Goal: Task Accomplishment & Management: Contribute content

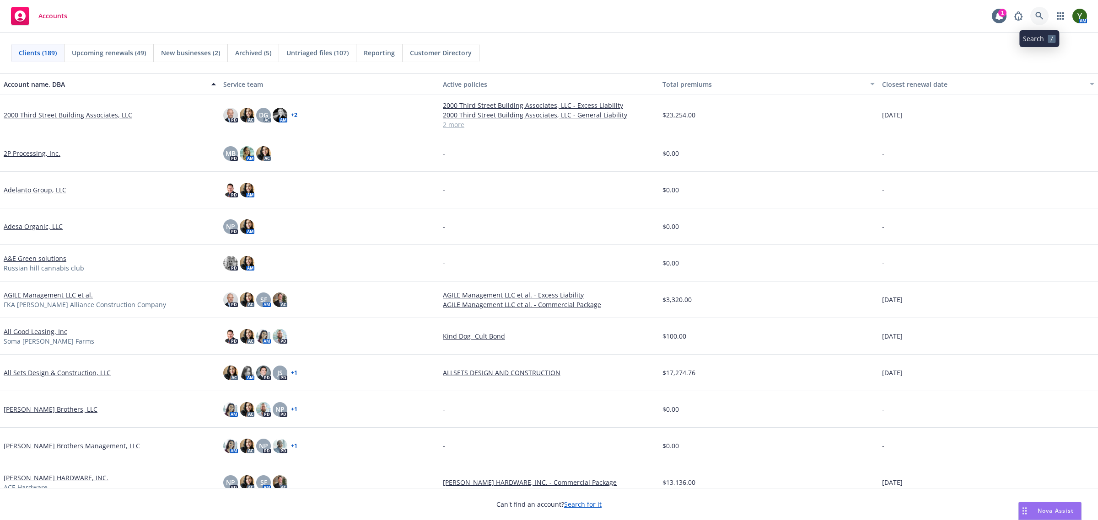
click at [1037, 11] on link at bounding box center [1039, 16] width 18 height 18
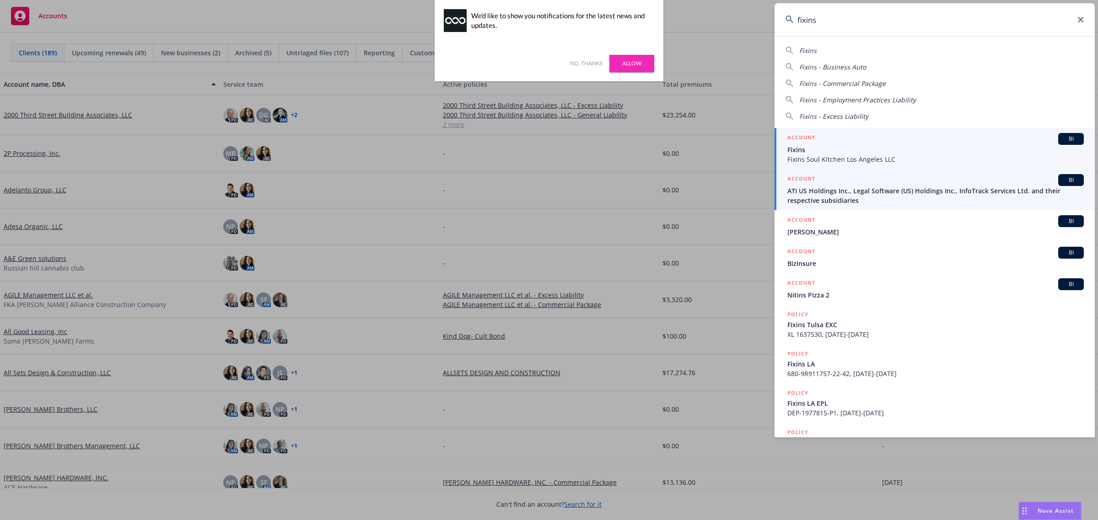
type input "fixins"
click at [835, 158] on span "Fixins Soul Kitchen Los Angeles LLC" at bounding box center [935, 160] width 296 height 10
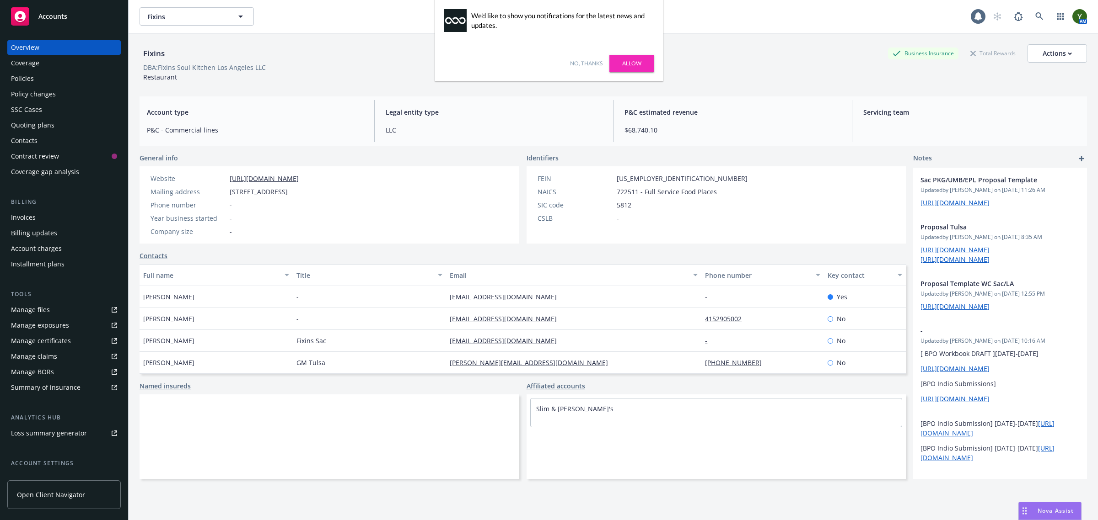
click at [584, 66] on link "No, thanks" at bounding box center [586, 63] width 32 height 8
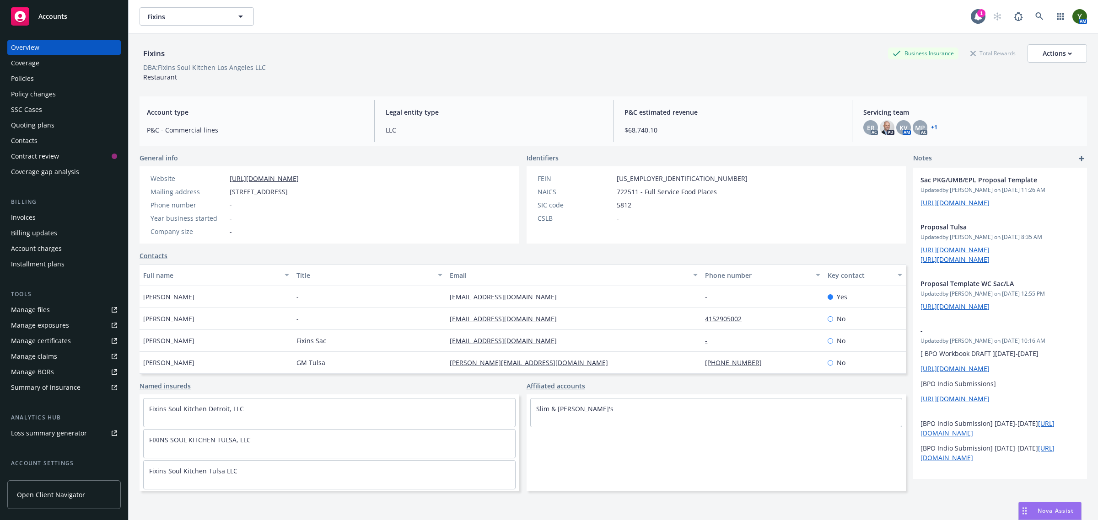
click at [35, 122] on div "Quoting plans" at bounding box center [32, 125] width 43 height 15
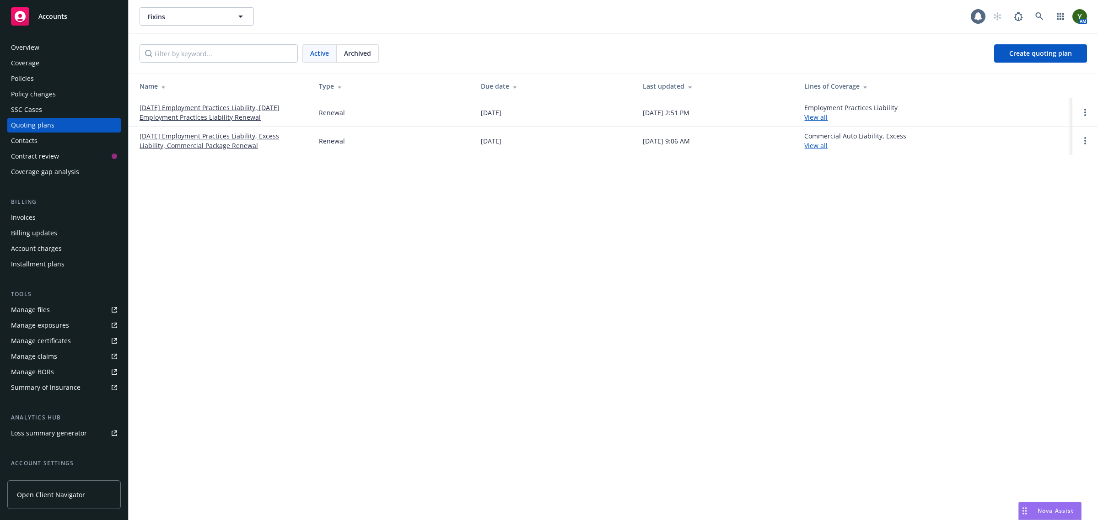
click at [364, 48] on span "Archived" at bounding box center [357, 53] width 27 height 10
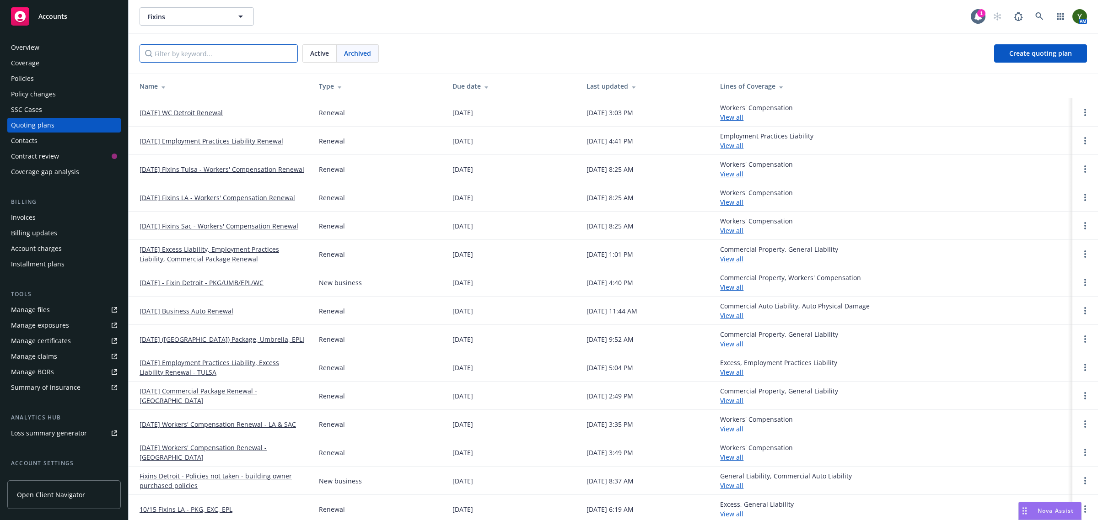
click at [220, 60] on input "Filter by keyword..." at bounding box center [218, 53] width 158 height 18
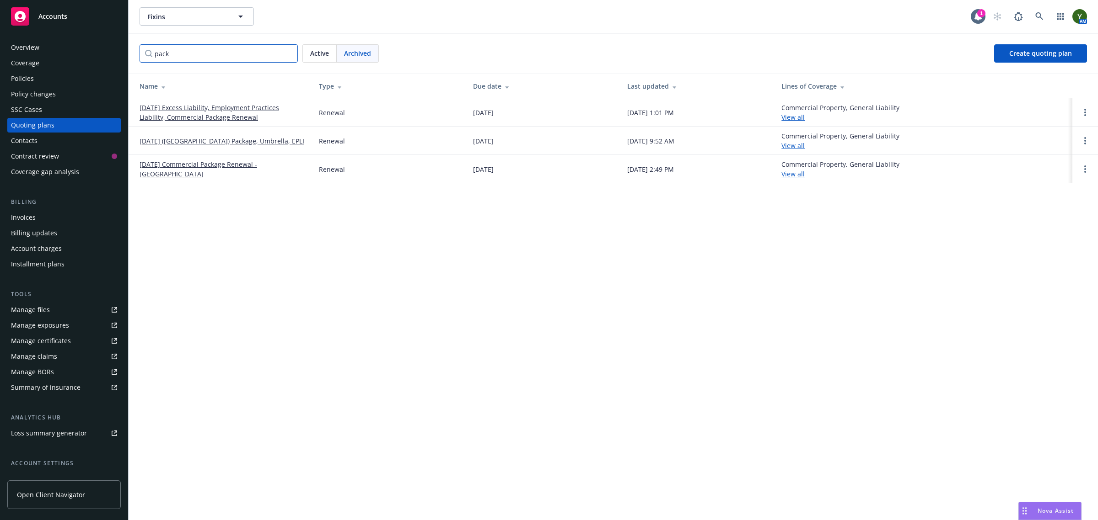
type input "pack"
click at [211, 115] on link "10/15/24 Excess Liability, Employment Practices Liability, Commercial Package R…" at bounding box center [221, 112] width 165 height 19
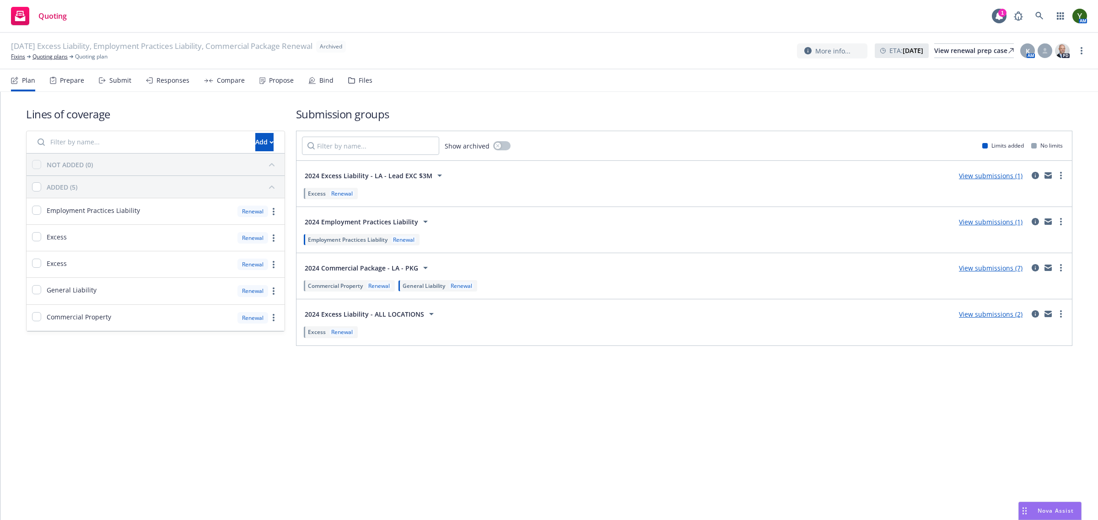
click at [364, 80] on div "Files" at bounding box center [366, 80] width 14 height 7
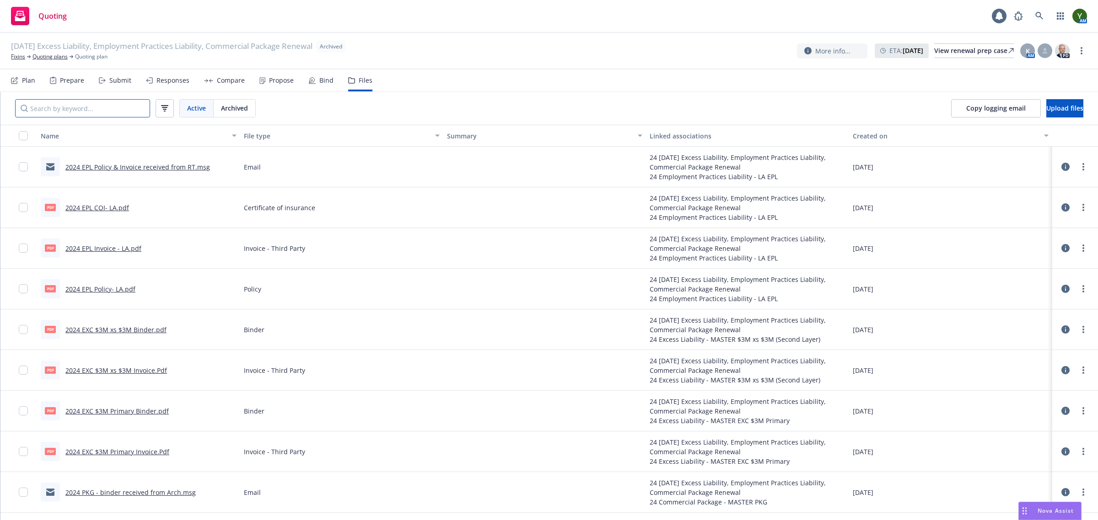
click at [109, 111] on input "Search by keyword..." at bounding box center [82, 108] width 135 height 18
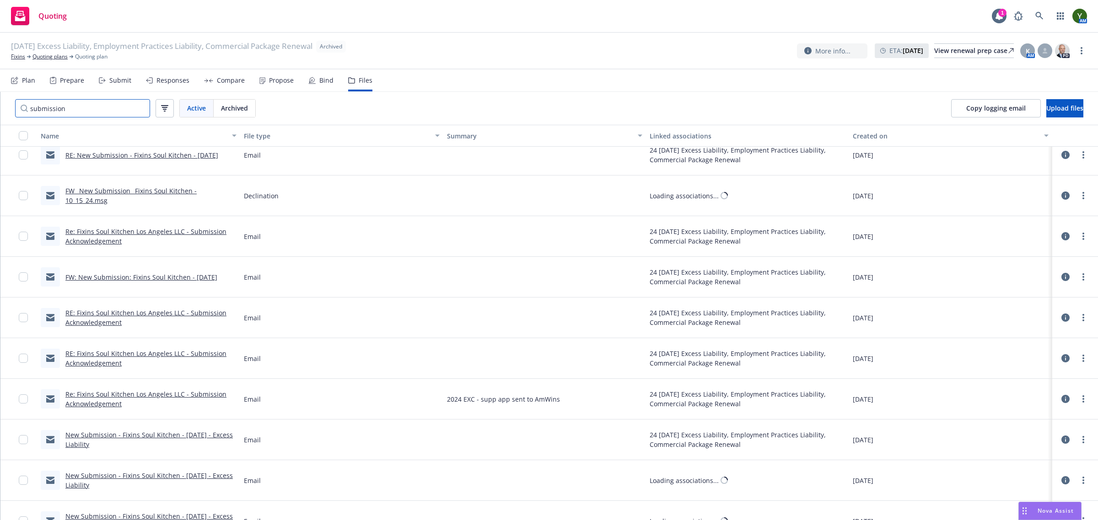
scroll to position [518, 0]
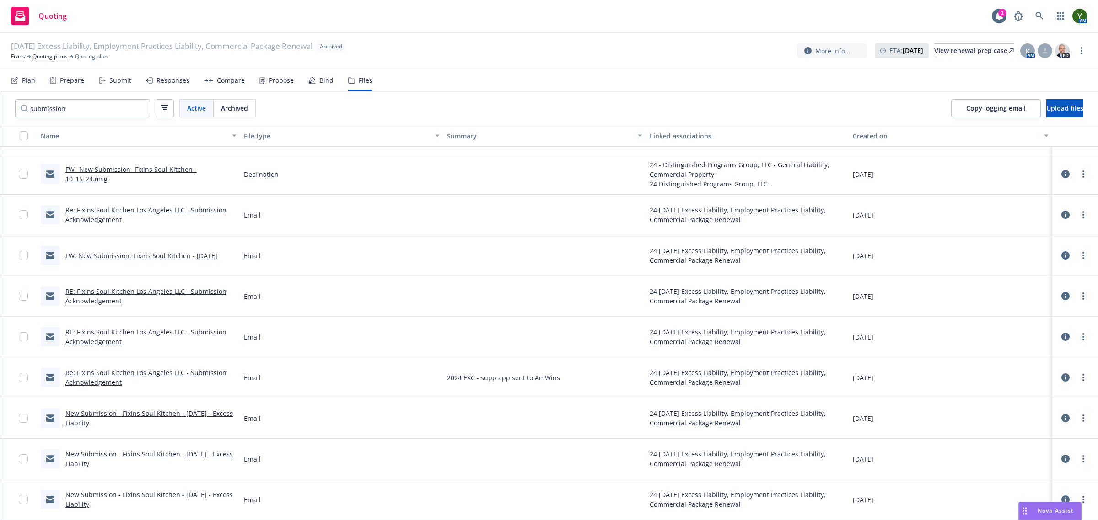
click at [187, 370] on link "Re: Fixins Soul Kitchen Los Angeles LLC - Submission Acknowledgement" at bounding box center [145, 378] width 161 height 18
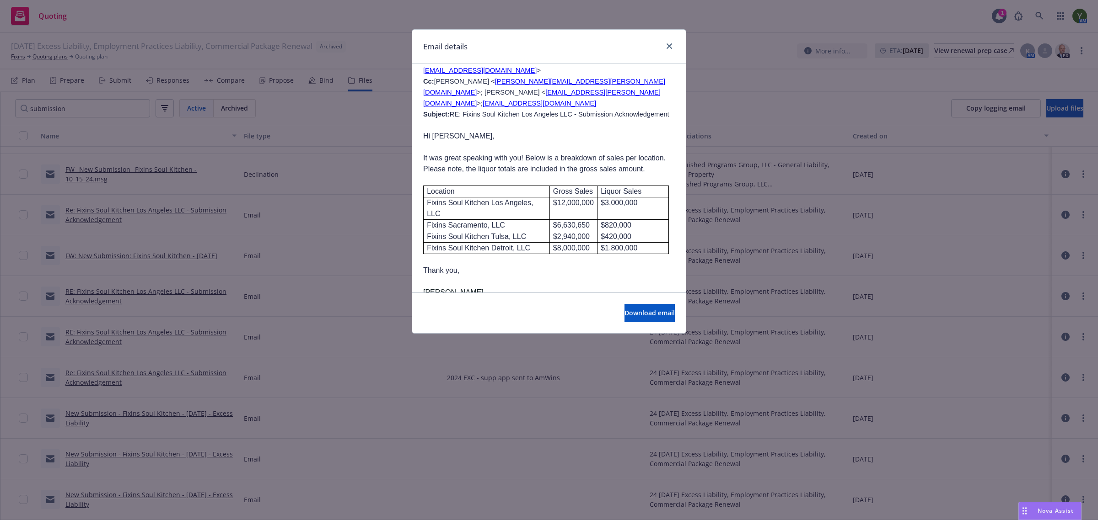
scroll to position [1486, 0]
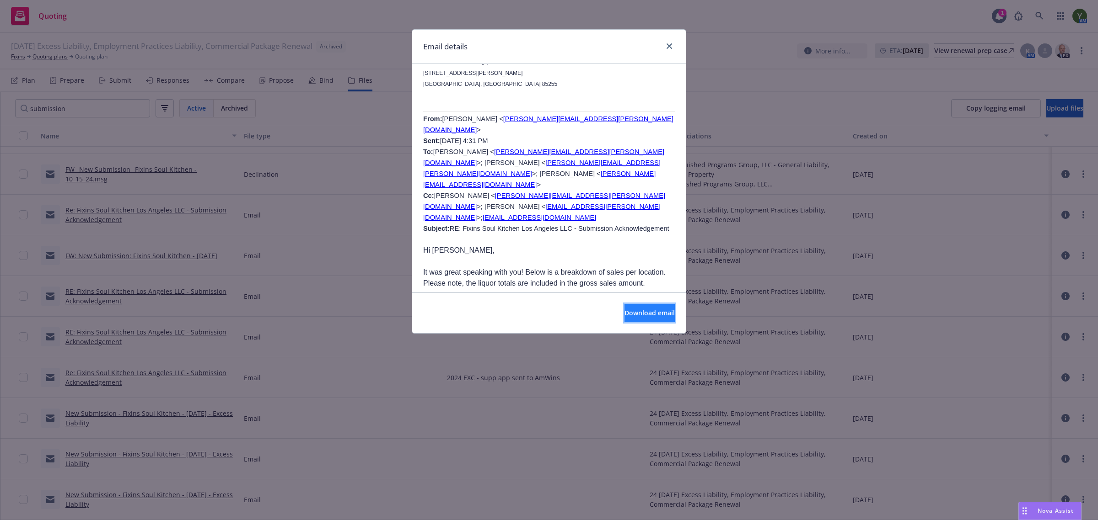
click at [624, 311] on span "Download email" at bounding box center [649, 313] width 50 height 9
drag, startPoint x: 670, startPoint y: 43, endPoint x: 521, endPoint y: 177, distance: 199.8
click at [670, 43] on icon "close" at bounding box center [668, 45] width 5 height 5
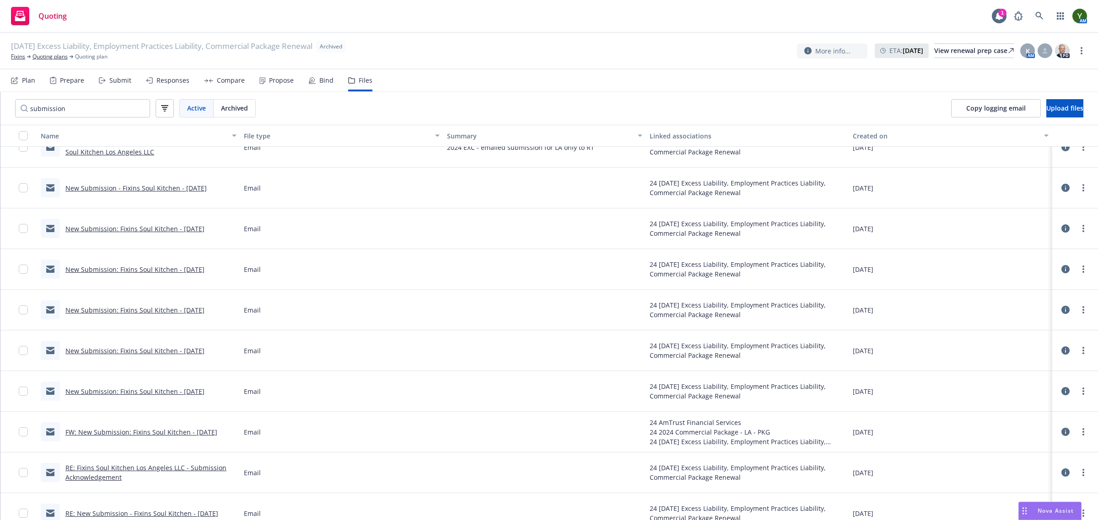
scroll to position [0, 0]
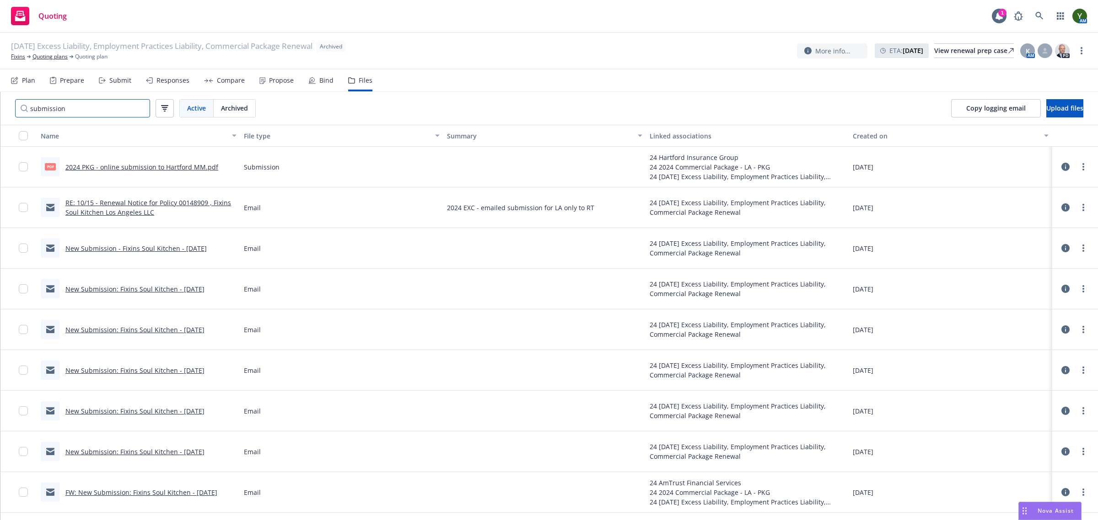
click at [92, 102] on input "submission" at bounding box center [82, 108] width 135 height 18
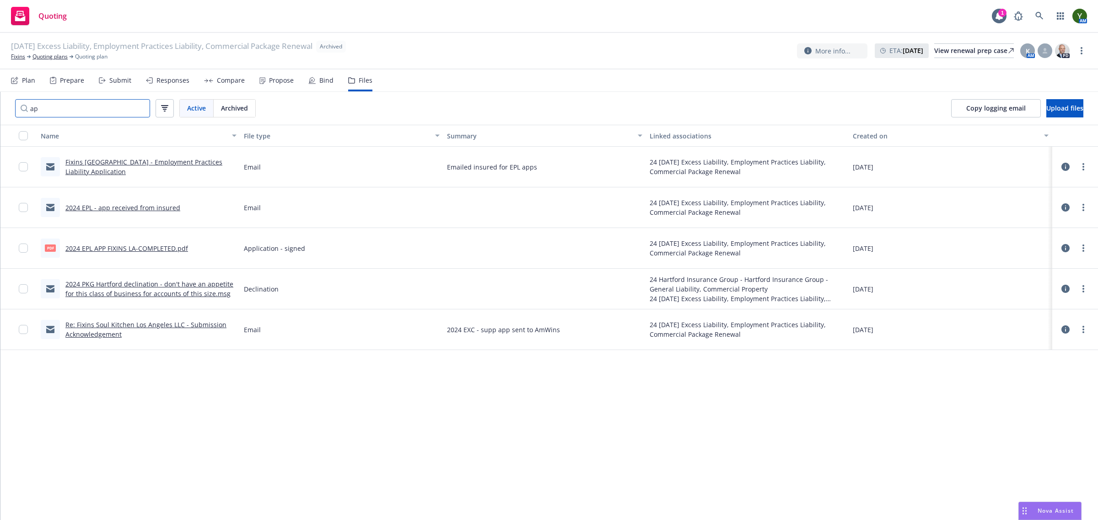
type input "a"
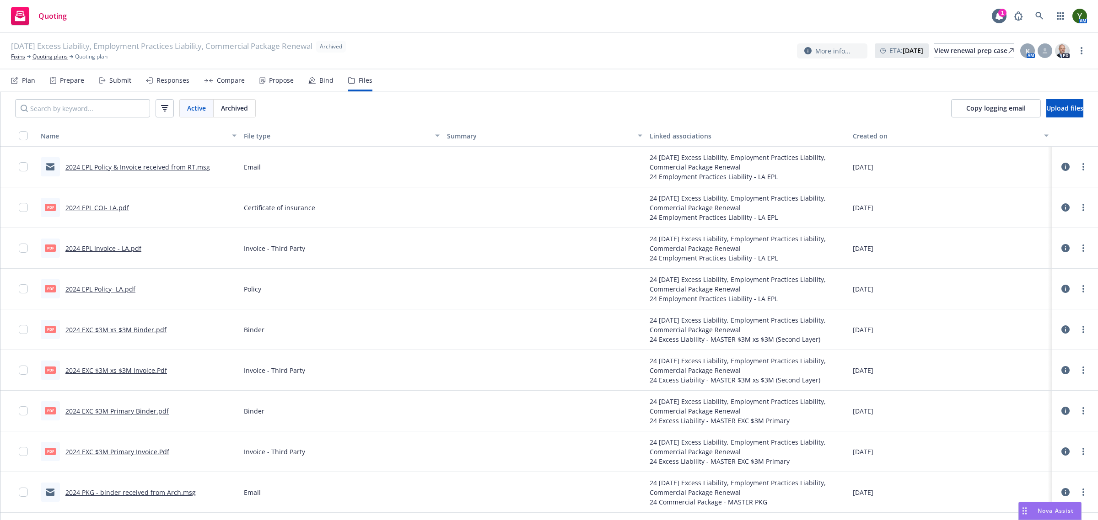
click at [265, 134] on div "File type" at bounding box center [337, 136] width 186 height 10
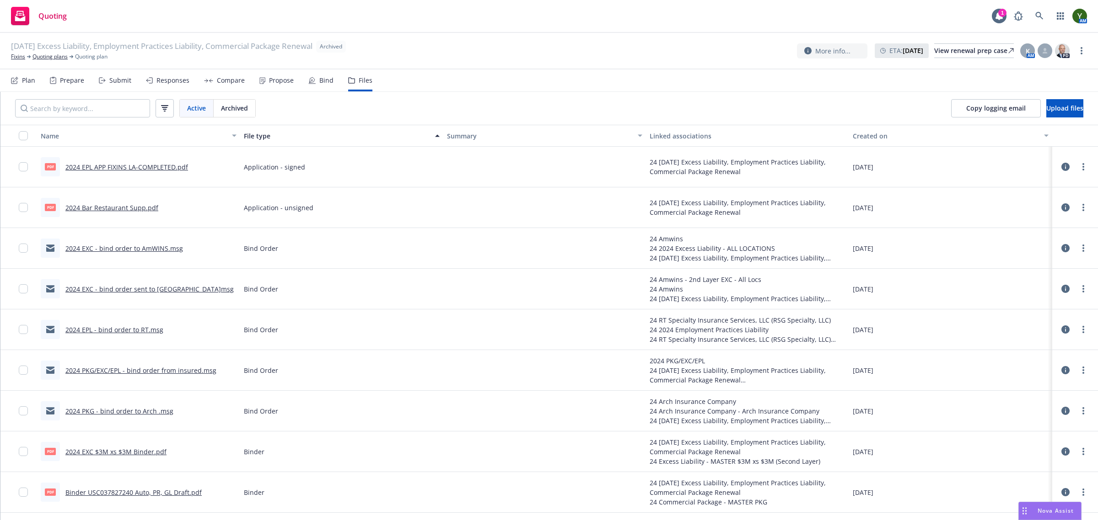
click at [159, 167] on link "2024 EPL APP FIXINS LA-COMPLETED.pdf" at bounding box center [126, 167] width 123 height 9
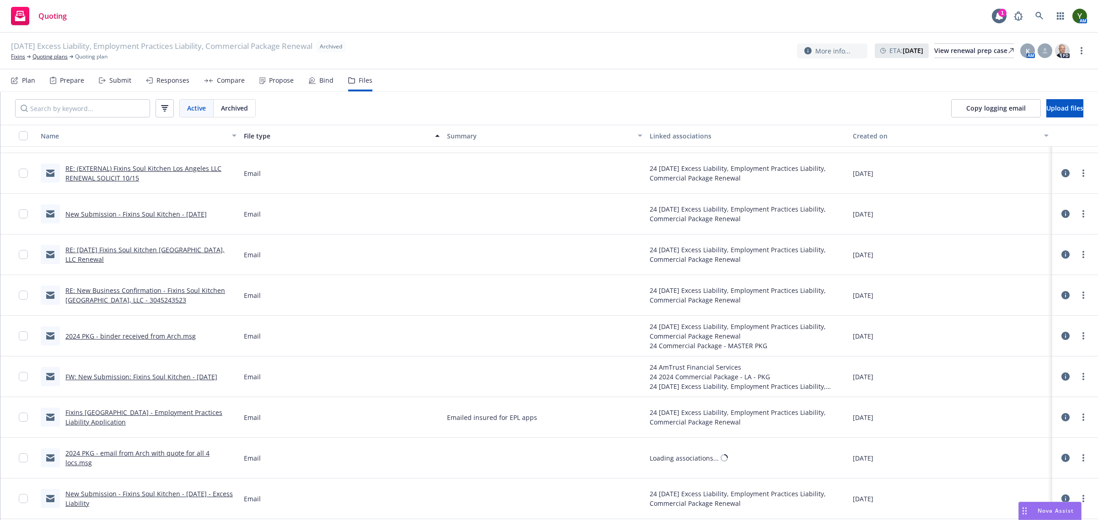
scroll to position [724, 0]
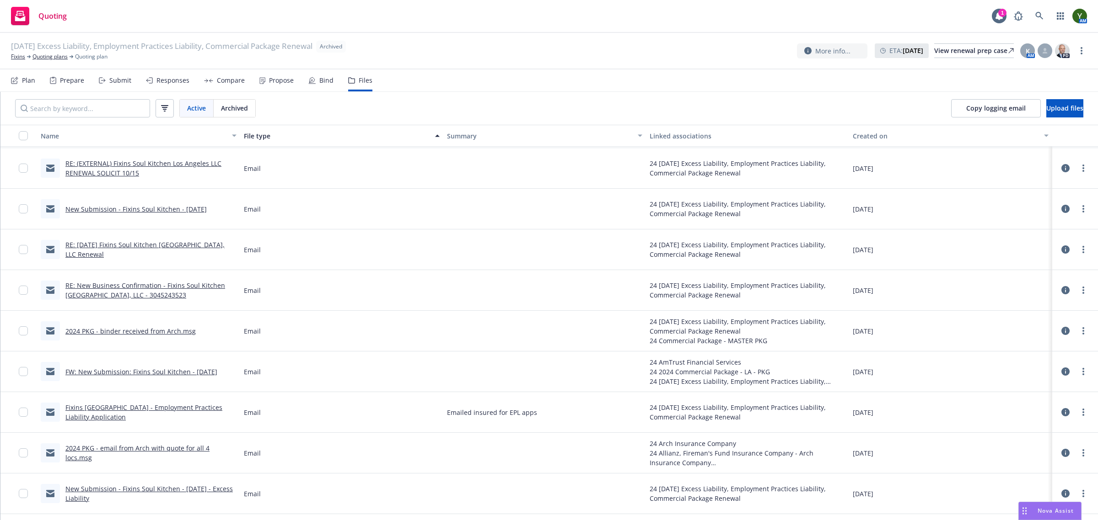
click at [139, 204] on div "New Submission - Fixins Soul Kitchen - 10/15/24" at bounding box center [124, 208] width 166 height 19
click at [135, 209] on link "New Submission - Fixins Soul Kitchen - 10/15/24" at bounding box center [135, 209] width 141 height 9
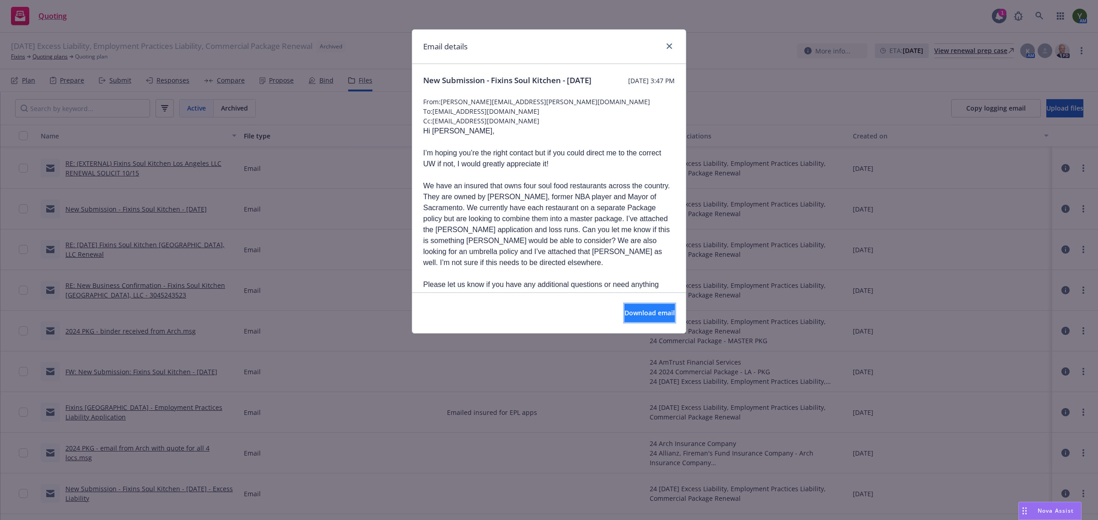
click at [625, 307] on button "Download email" at bounding box center [649, 313] width 50 height 18
click at [213, 86] on div "Email details New Submission - Fixins Soul Kitchen - 10/15/24 Friday, August 30…" at bounding box center [549, 260] width 1098 height 520
click at [667, 47] on icon "close" at bounding box center [668, 45] width 5 height 5
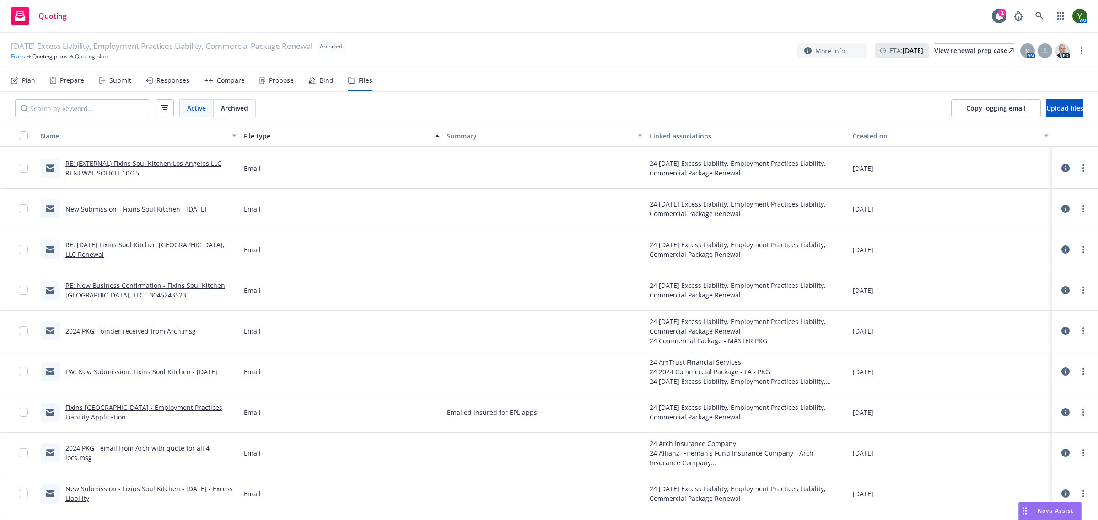
click at [22, 59] on link "Fixins" at bounding box center [18, 57] width 14 height 8
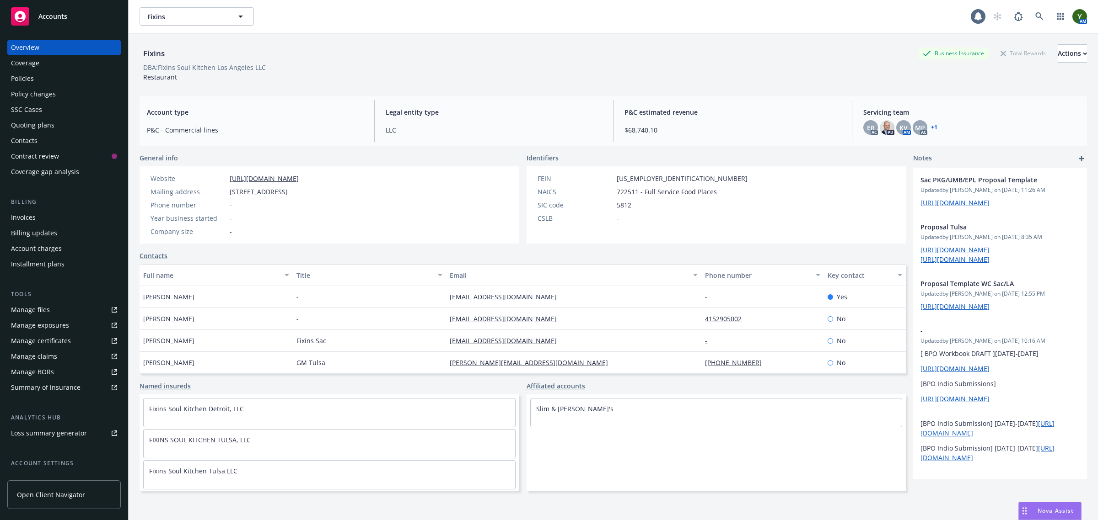
click at [56, 78] on div "Policies" at bounding box center [64, 78] width 106 height 15
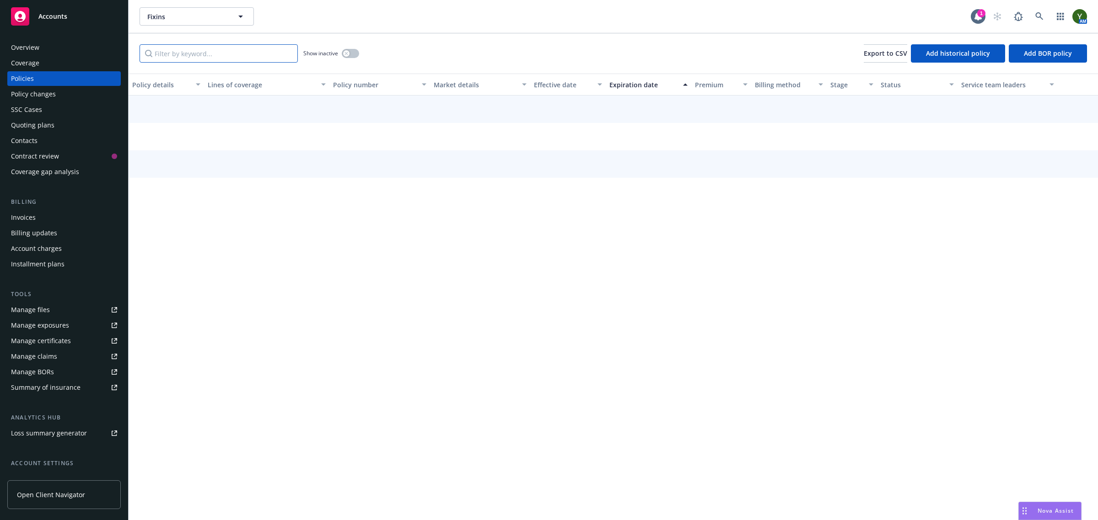
click at [273, 47] on input "Filter by keyword..." at bounding box center [218, 53] width 158 height 18
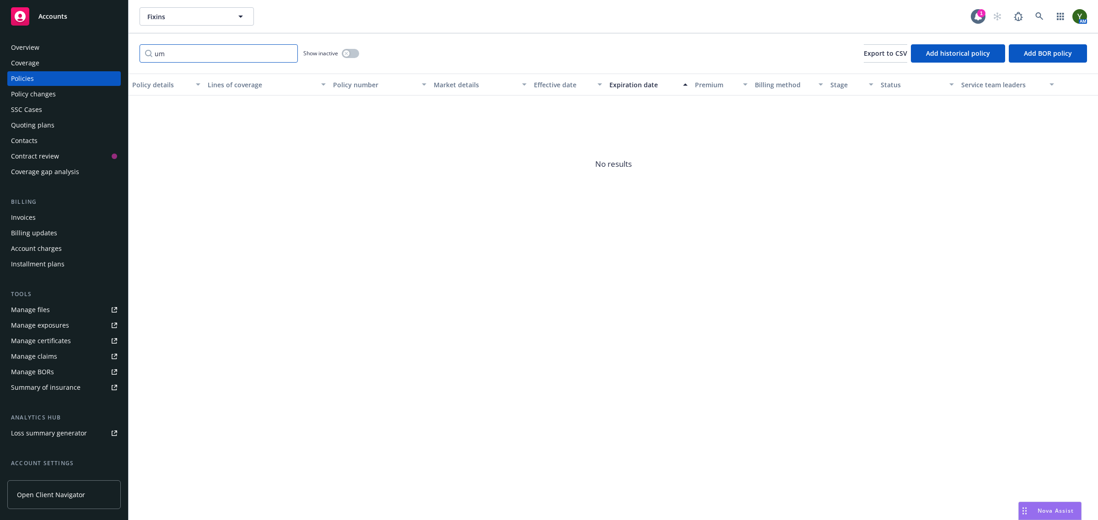
type input "u"
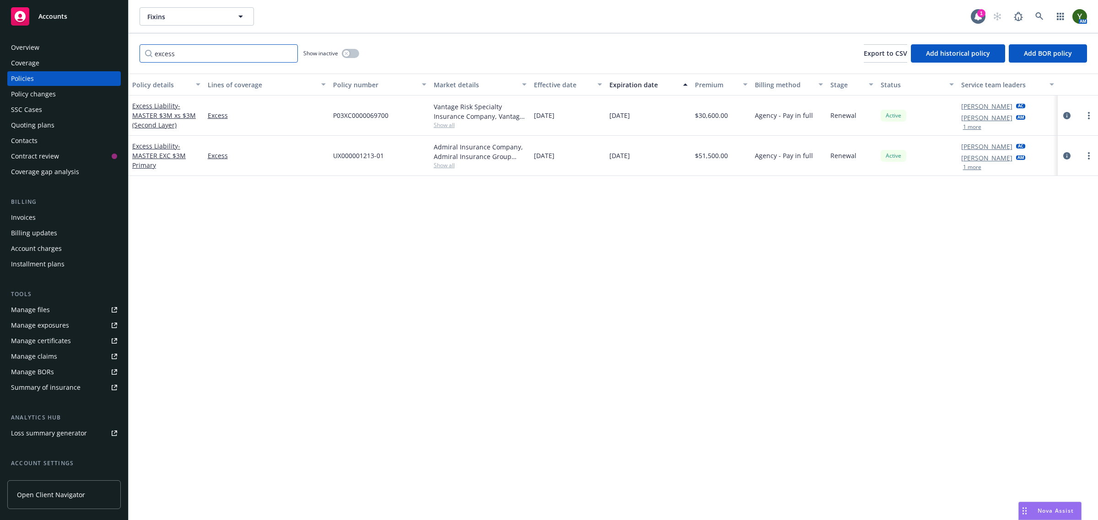
type input "excess"
click at [64, 122] on div "Quoting plans" at bounding box center [64, 125] width 106 height 15
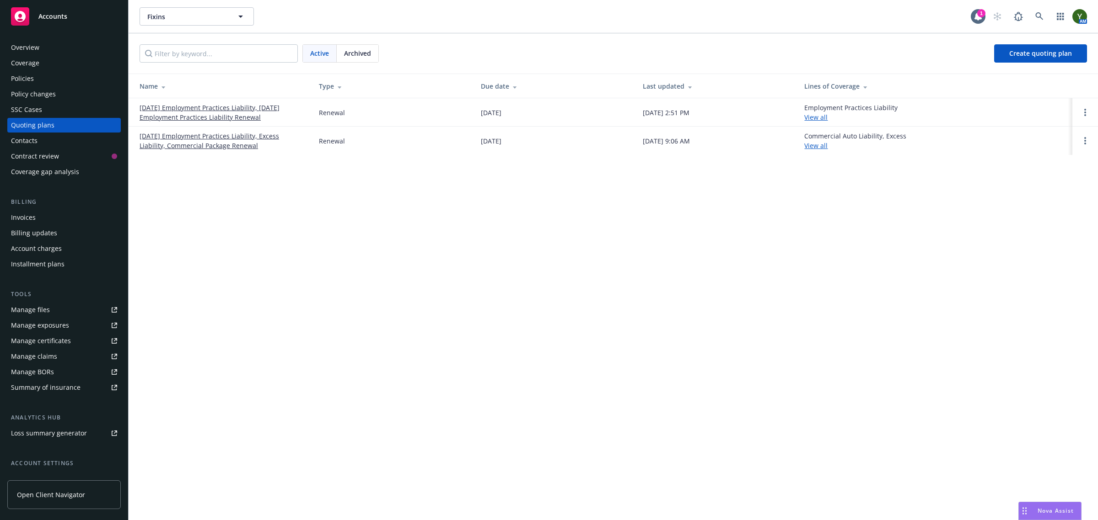
click at [215, 116] on link "08/20/25 Employment Practices Liability, 08/07/25 Employment Practices Liabilit…" at bounding box center [221, 112] width 165 height 19
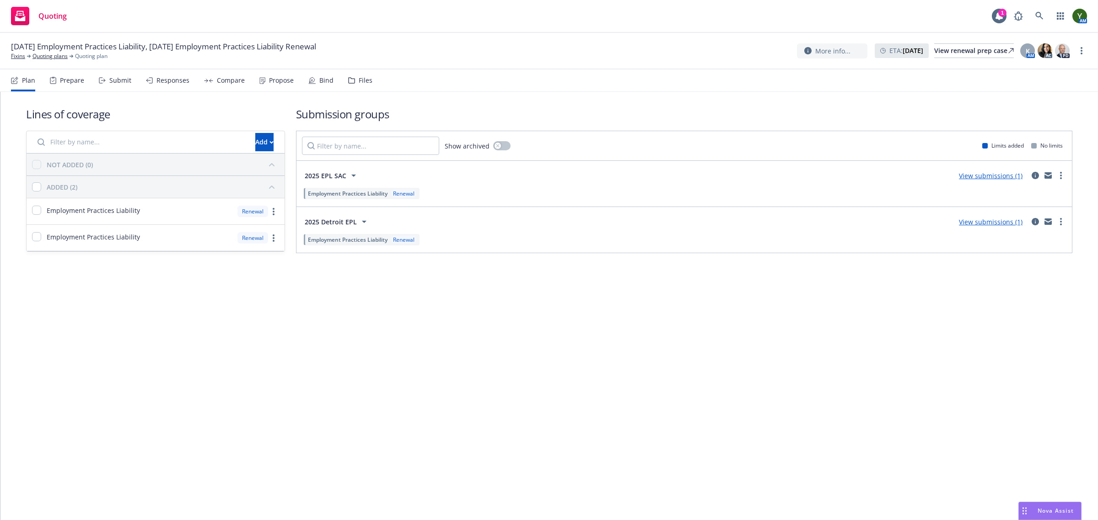
click at [348, 76] on div "Files" at bounding box center [360, 81] width 24 height 22
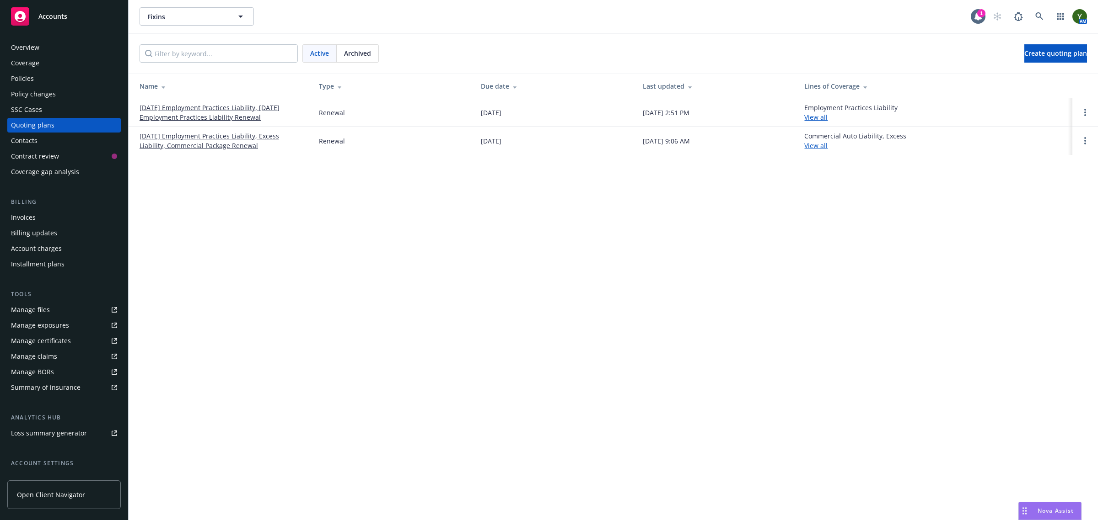
click at [182, 142] on link "[DATE] Employment Practices Liability, Excess Liability, Commercial Package Ren…" at bounding box center [221, 140] width 165 height 19
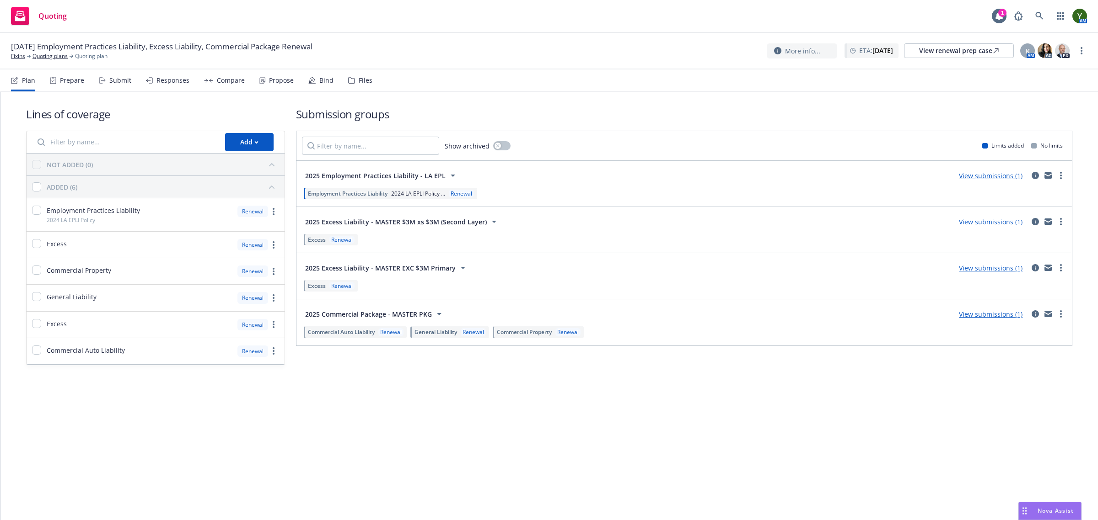
click at [341, 85] on div "Plan Prepare Submit Responses Compare Propose Bind Files" at bounding box center [191, 81] width 361 height 22
click at [348, 81] on icon at bounding box center [351, 80] width 7 height 6
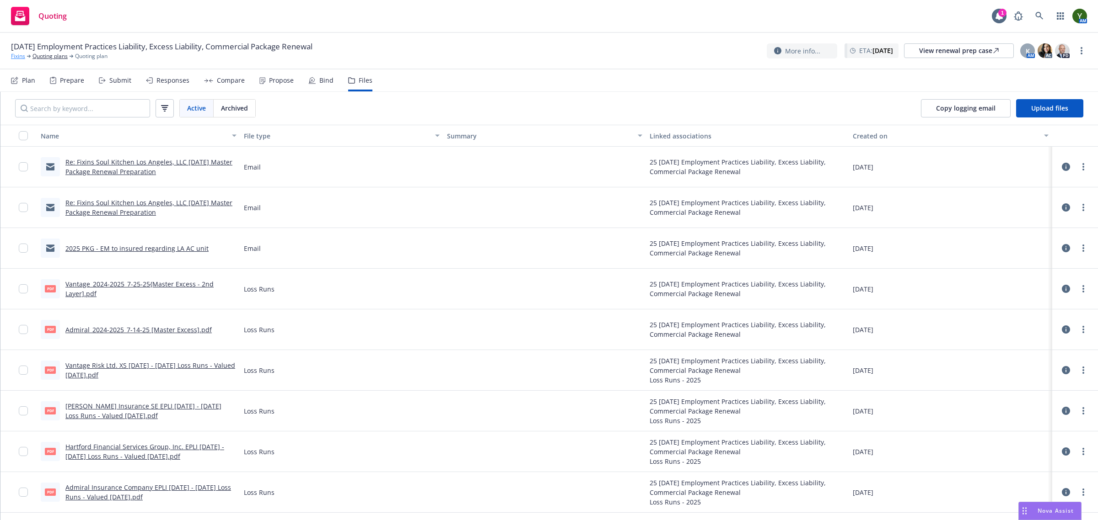
click at [11, 52] on link "Fixins" at bounding box center [18, 56] width 14 height 8
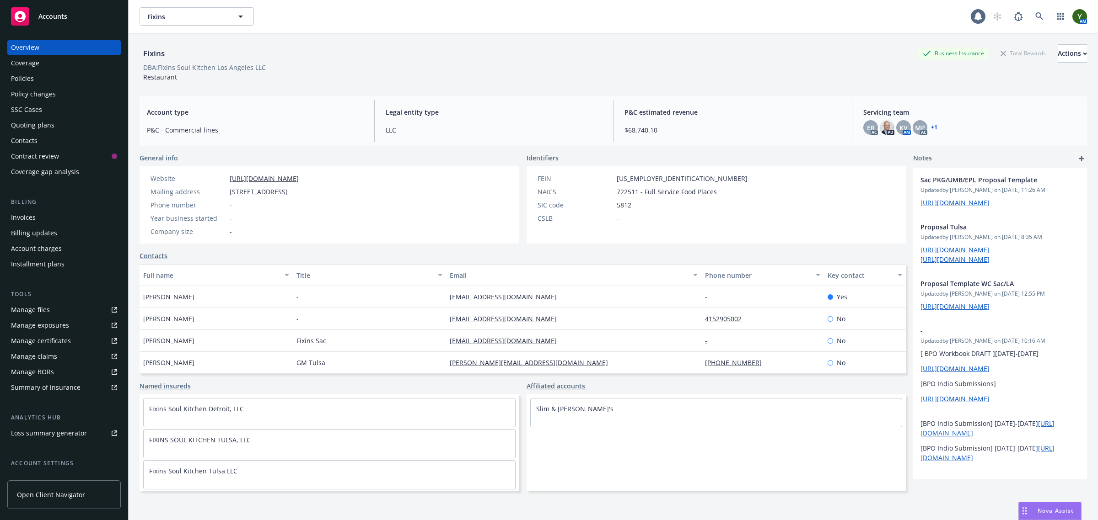
click at [55, 85] on div "Policies" at bounding box center [64, 78] width 106 height 15
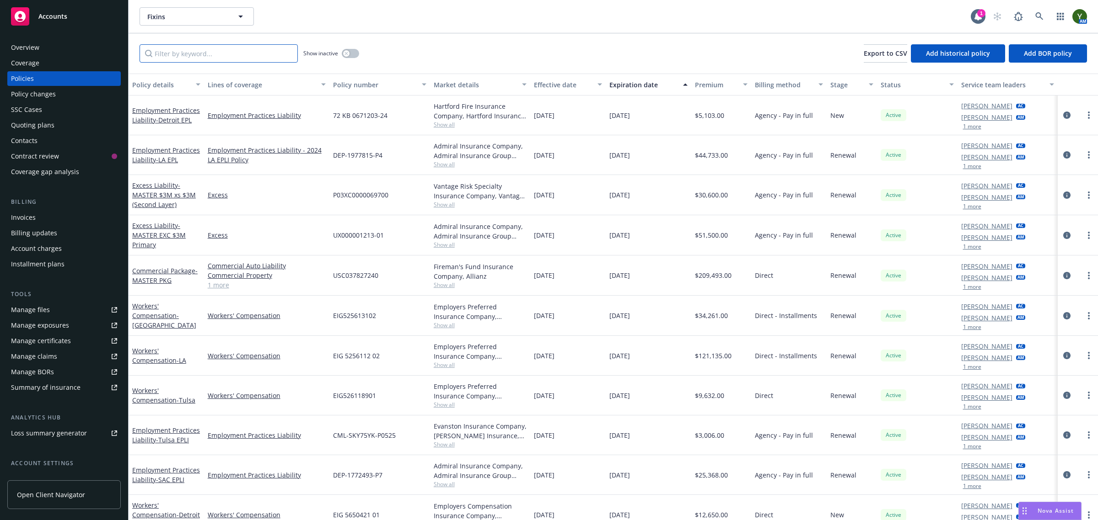
click at [229, 58] on input "Filter by keyword..." at bounding box center [218, 53] width 158 height 18
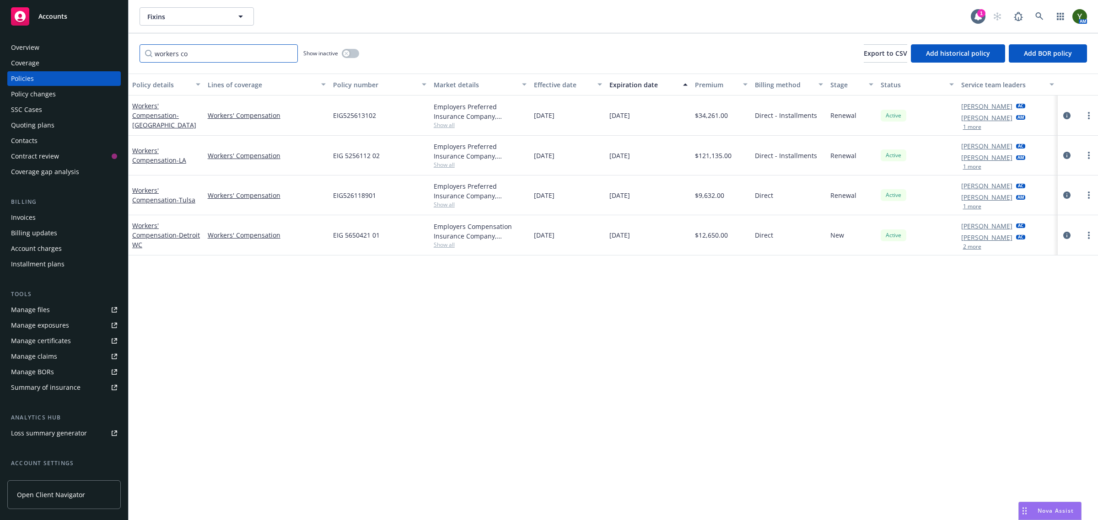
click at [256, 51] on input "workers co" at bounding box center [218, 53] width 158 height 18
paste input "EIG525613101"
click at [256, 51] on input "workers EIG525613101" at bounding box center [218, 53] width 158 height 18
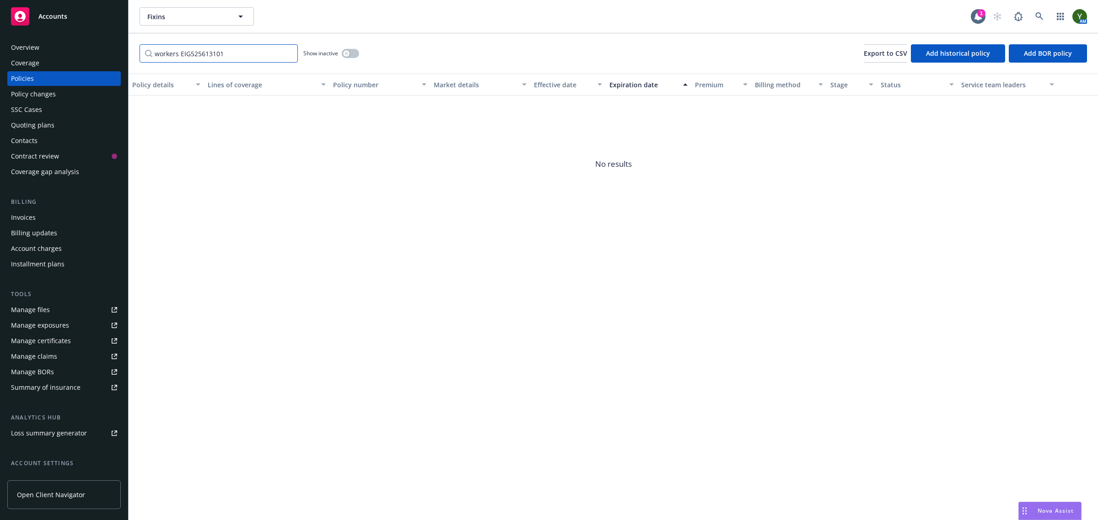
click at [256, 51] on input "workers EIG525613101" at bounding box center [218, 53] width 158 height 18
paste input "Filter by keyword..."
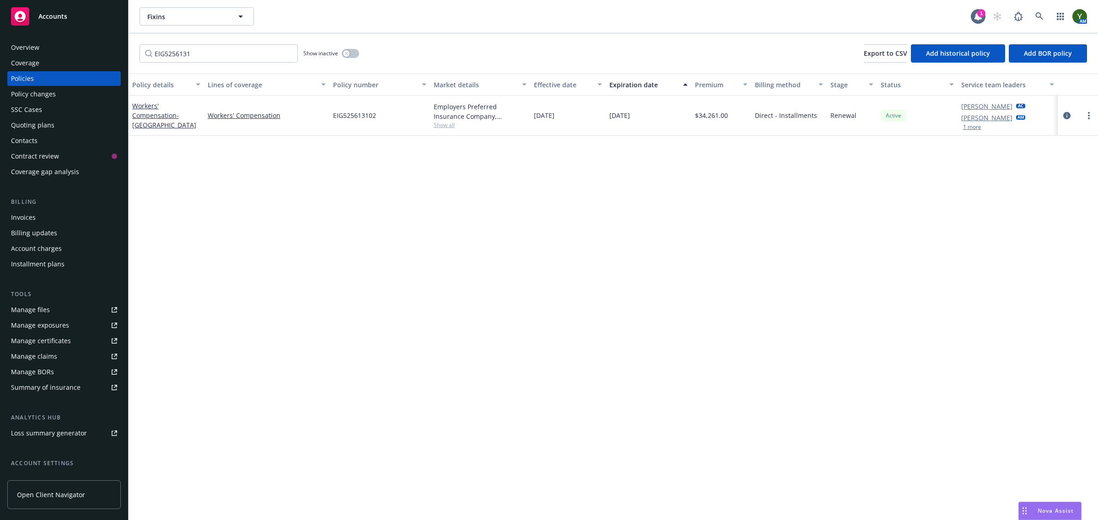
click at [350, 118] on span "EIG525613102" at bounding box center [354, 116] width 43 height 10
copy span "EIG525613102"
click at [198, 59] on input "EIG5256131" at bounding box center [218, 53] width 158 height 18
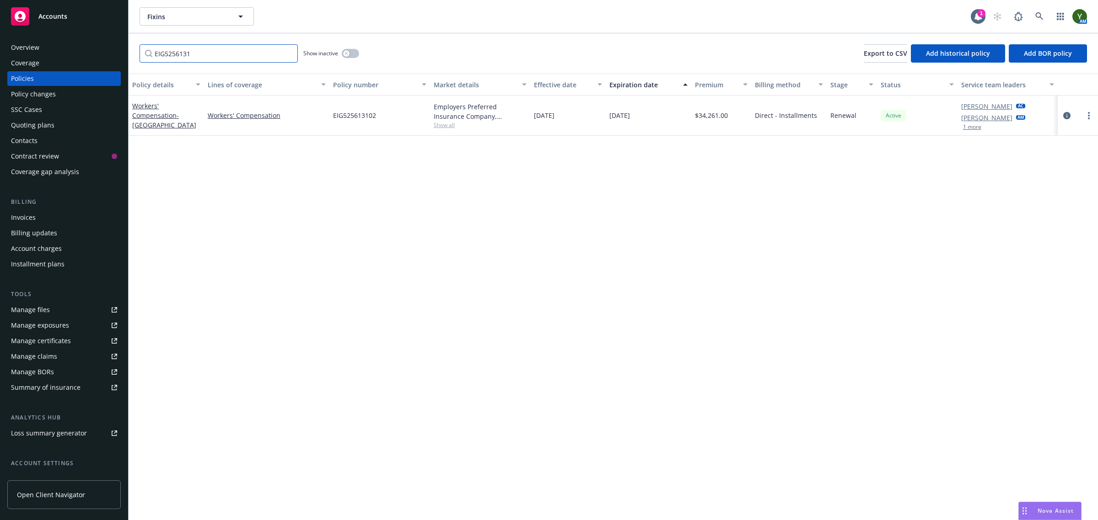
click at [198, 59] on input "EIG5256131" at bounding box center [218, 53] width 158 height 18
paste input "5256112"
click at [366, 116] on span "EIG 5256112 02" at bounding box center [356, 116] width 47 height 10
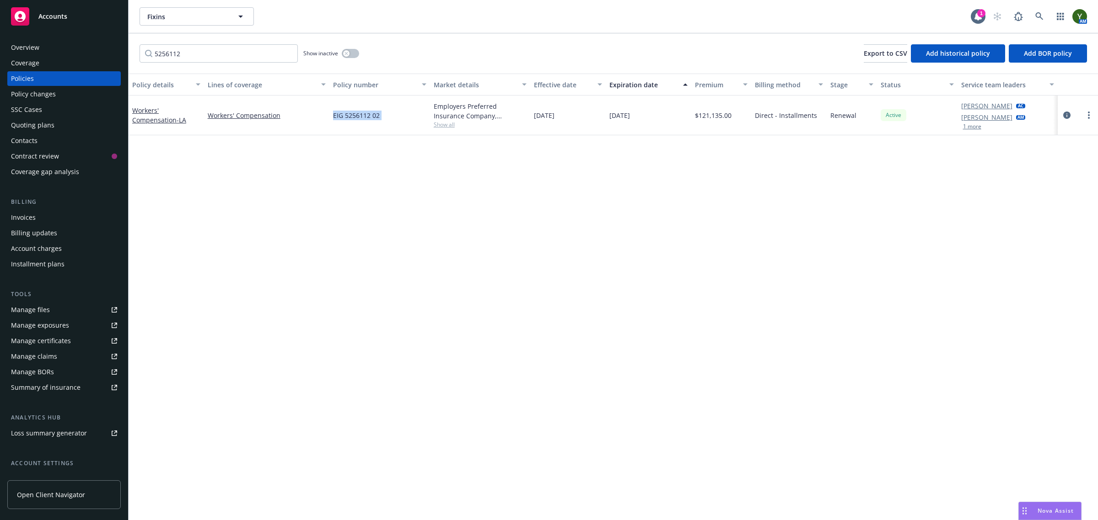
copy span "EIG 5256112 02"
click at [184, 51] on input "5256112" at bounding box center [218, 53] width 158 height 18
paste input "EIG526118901"
click at [184, 51] on input "5256112EIG526118901" at bounding box center [218, 53] width 158 height 18
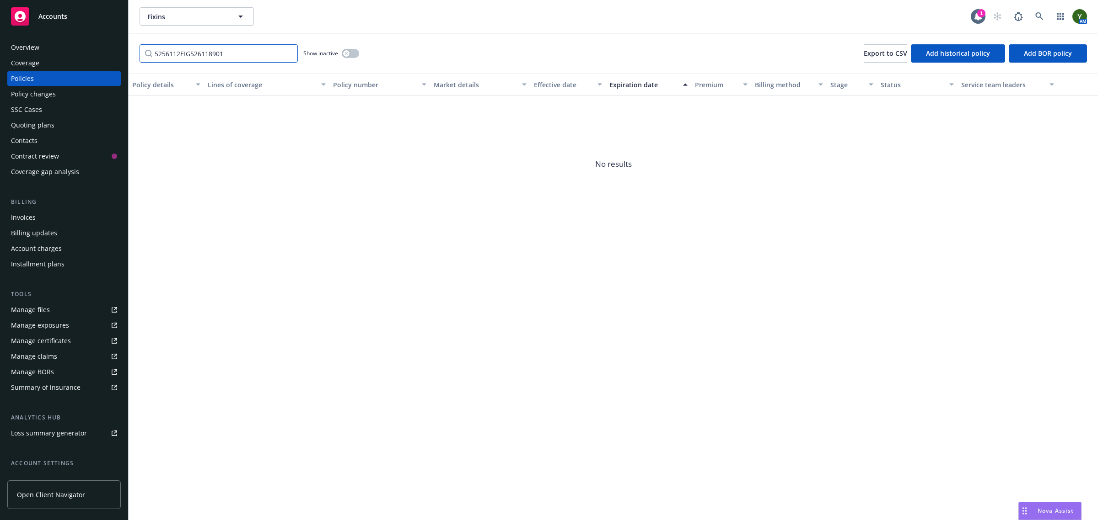
click at [184, 51] on input "5256112EIG526118901" at bounding box center [218, 53] width 158 height 18
paste input "Filter by keyword..."
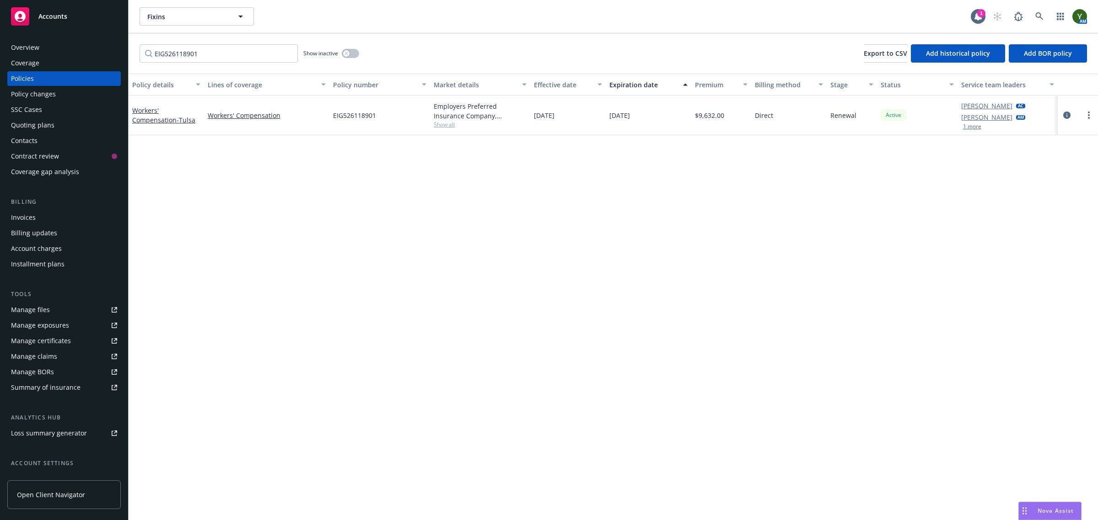
click at [365, 117] on span "EIG526118901" at bounding box center [354, 116] width 43 height 10
copy span "EIG526118901"
click at [199, 55] on input "EIG526118901" at bounding box center [218, 53] width 158 height 18
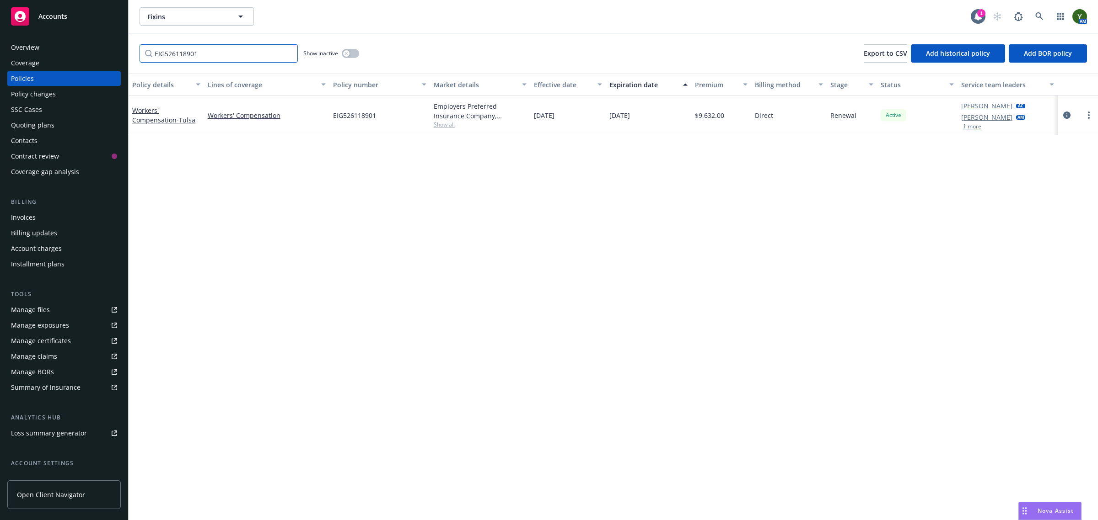
paste input "5650421"
type input "5650421"
click at [368, 112] on span "EIG 5650421 01" at bounding box center [356, 116] width 47 height 10
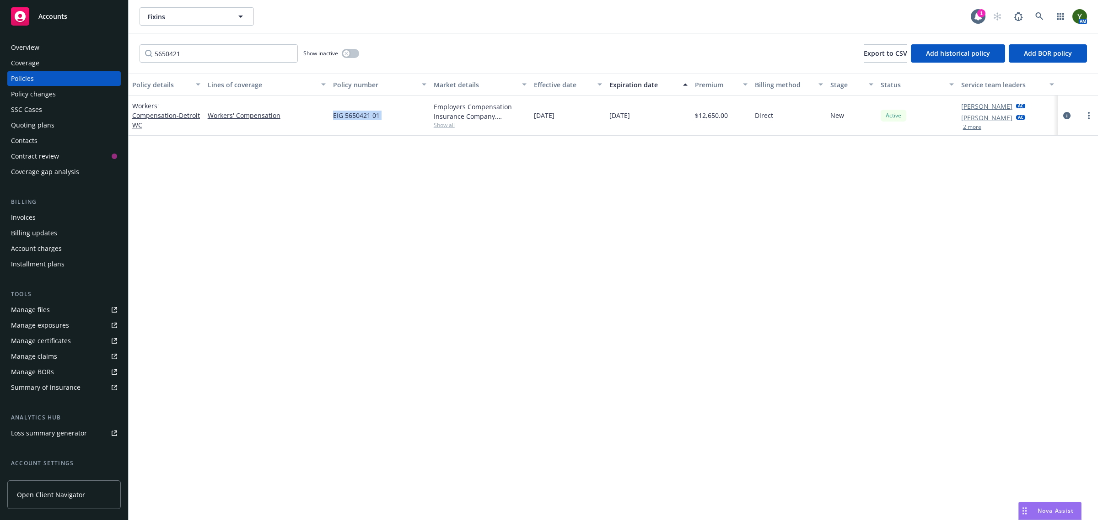
copy span "EIG 5650421 01"
click at [46, 127] on div "Quoting plans" at bounding box center [32, 125] width 43 height 15
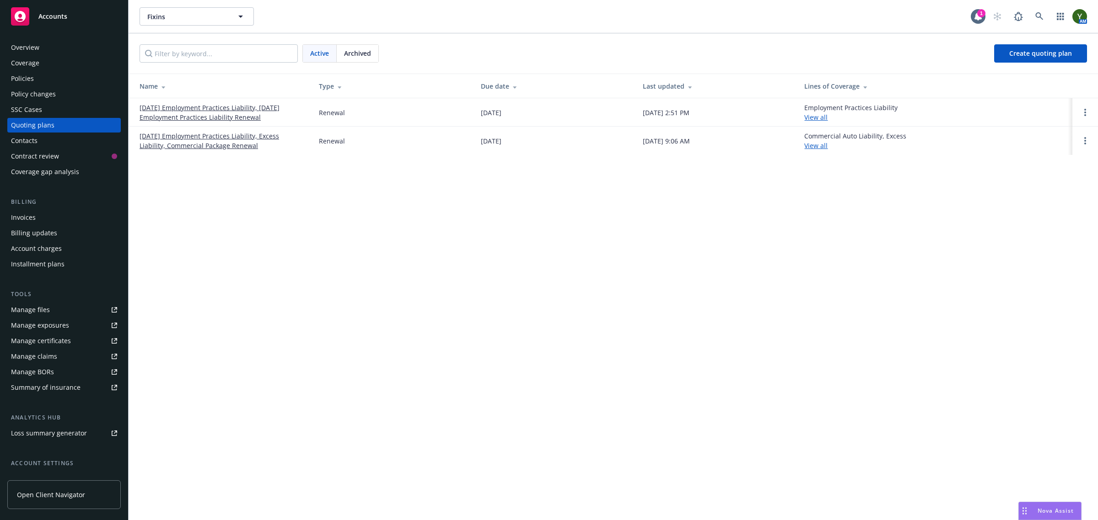
click at [184, 140] on link "10/15/25 Employment Practices Liability, Excess Liability, Commercial Package R…" at bounding box center [221, 140] width 165 height 19
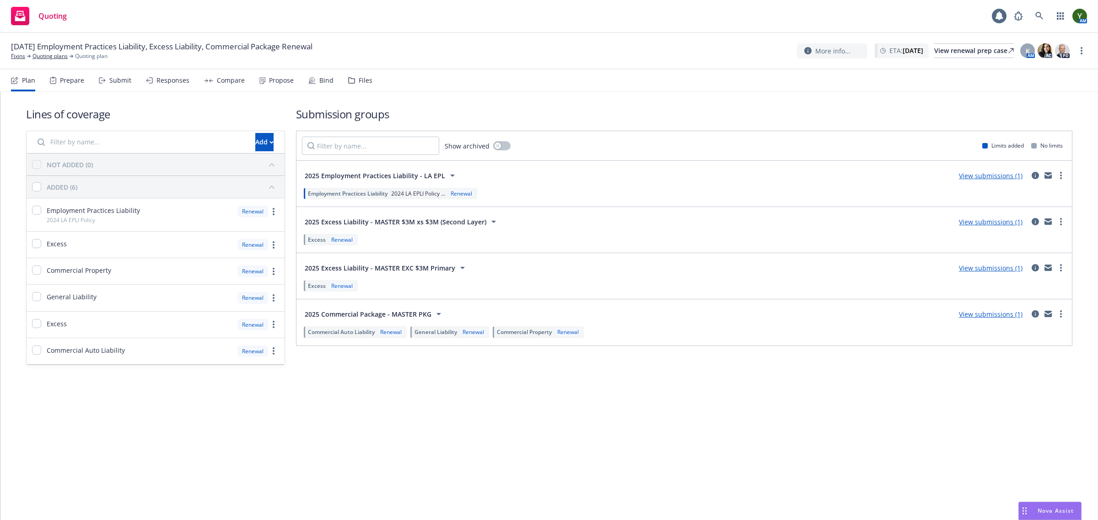
click at [354, 79] on div "Files" at bounding box center [360, 81] width 24 height 22
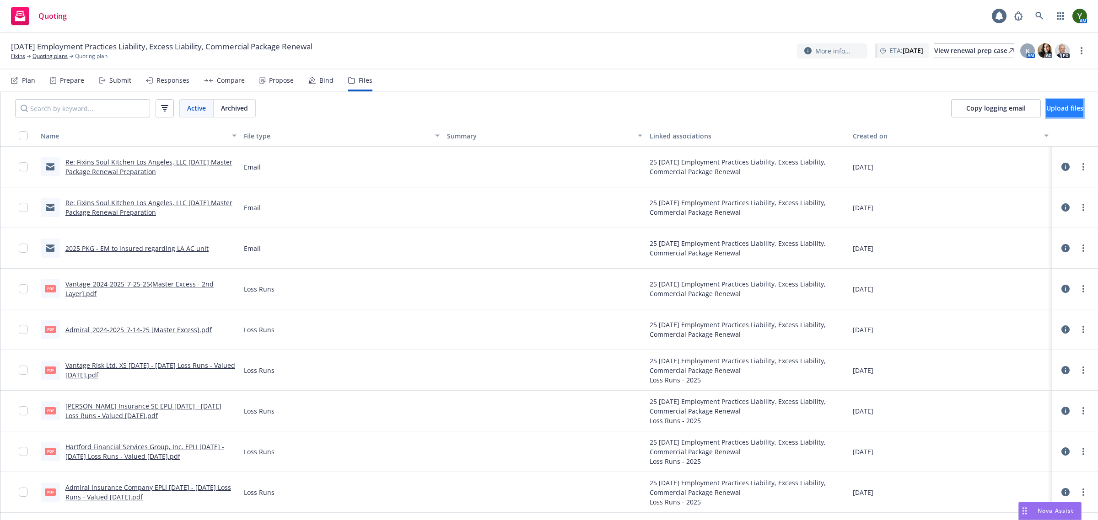
click at [1050, 101] on button "Upload files" at bounding box center [1064, 108] width 37 height 18
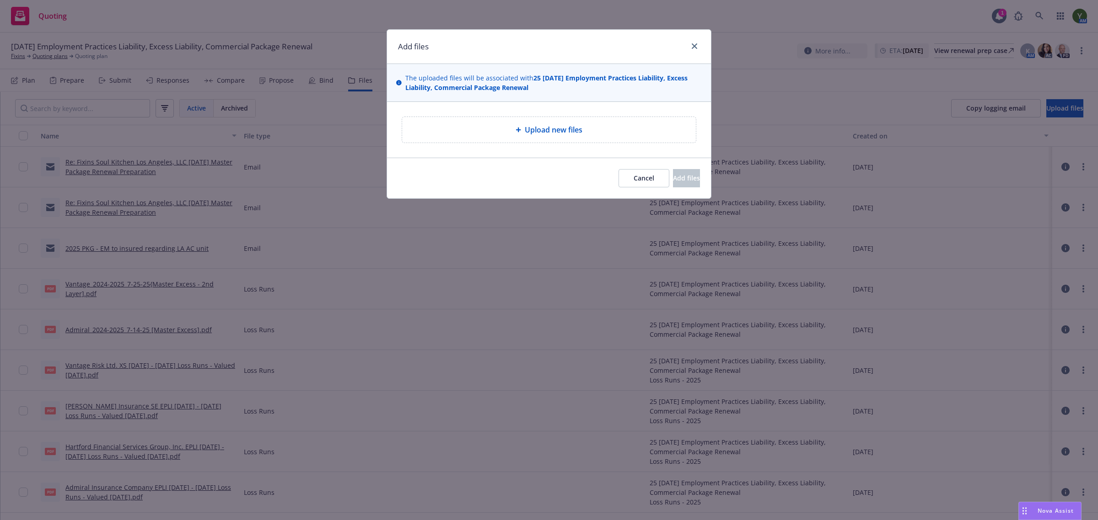
click at [481, 119] on div "Upload new files" at bounding box center [549, 130] width 294 height 26
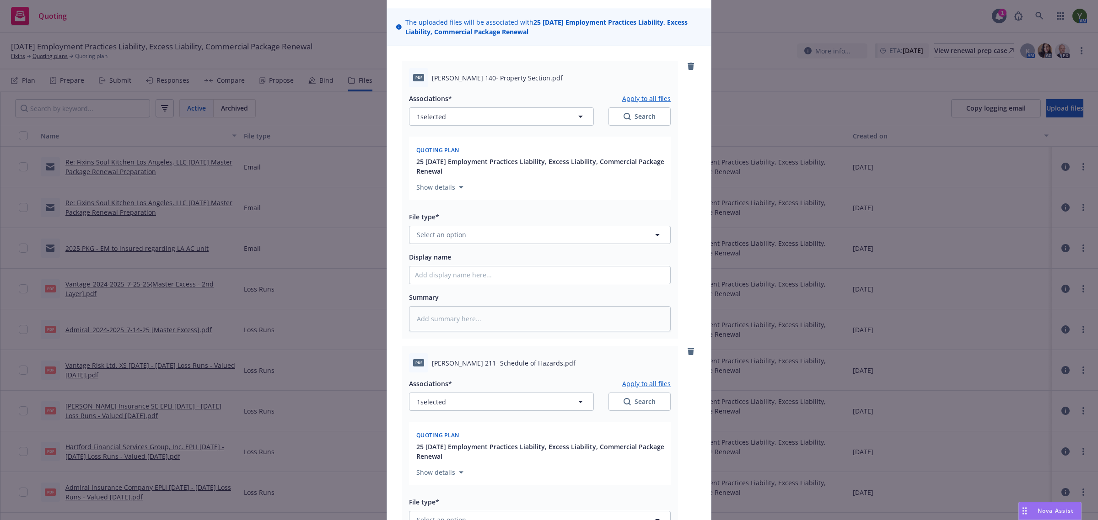
scroll to position [190, 0]
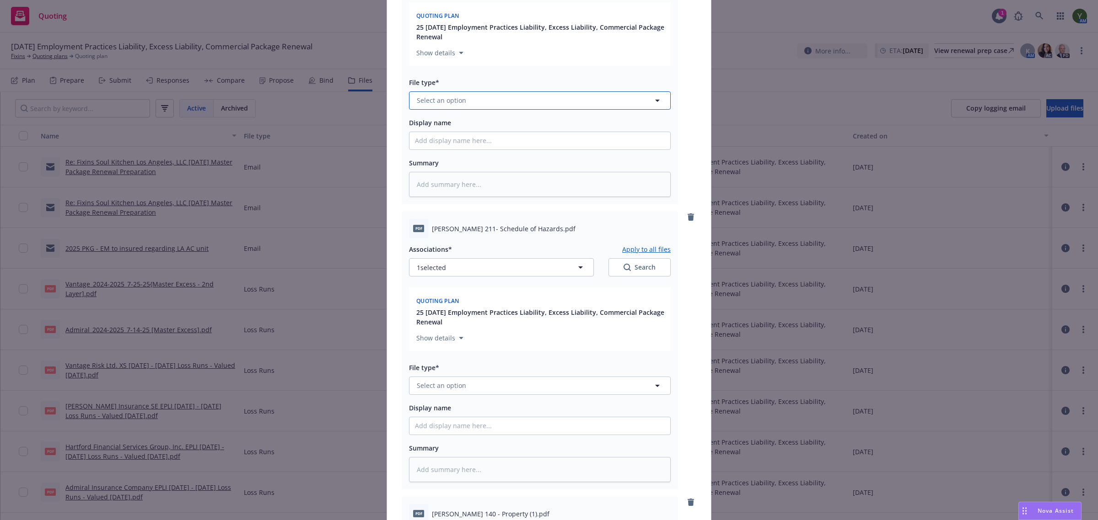
click at [461, 105] on button "Select an option" at bounding box center [540, 100] width 262 height 18
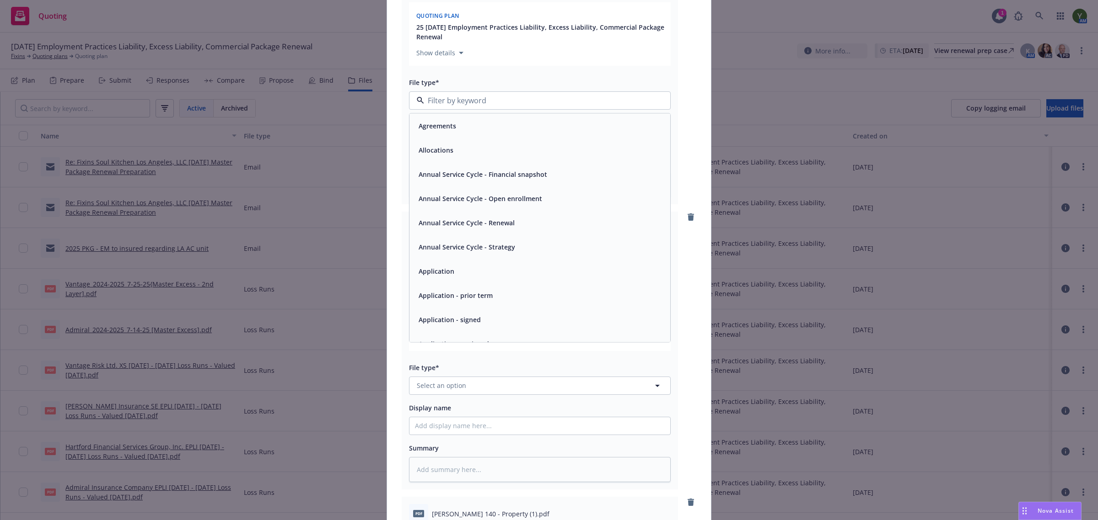
scroll to position [38, 0]
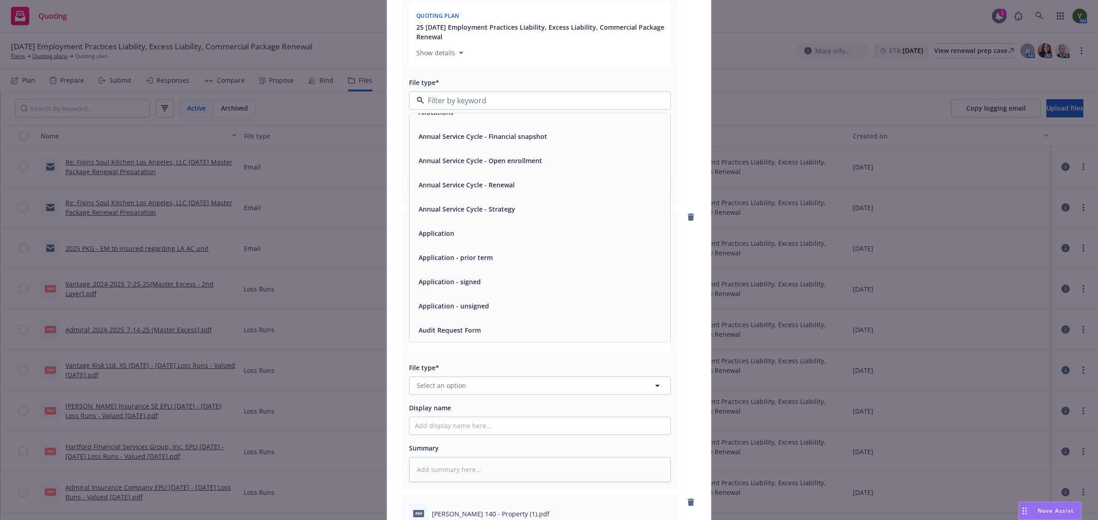
click at [456, 302] on span "Application - unsigned" at bounding box center [453, 306] width 70 height 10
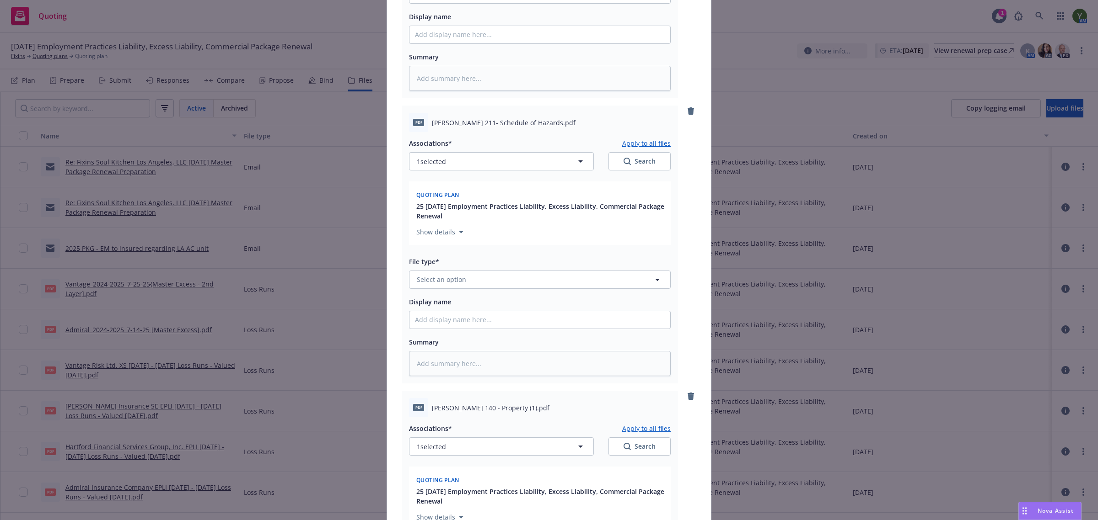
scroll to position [305, 0]
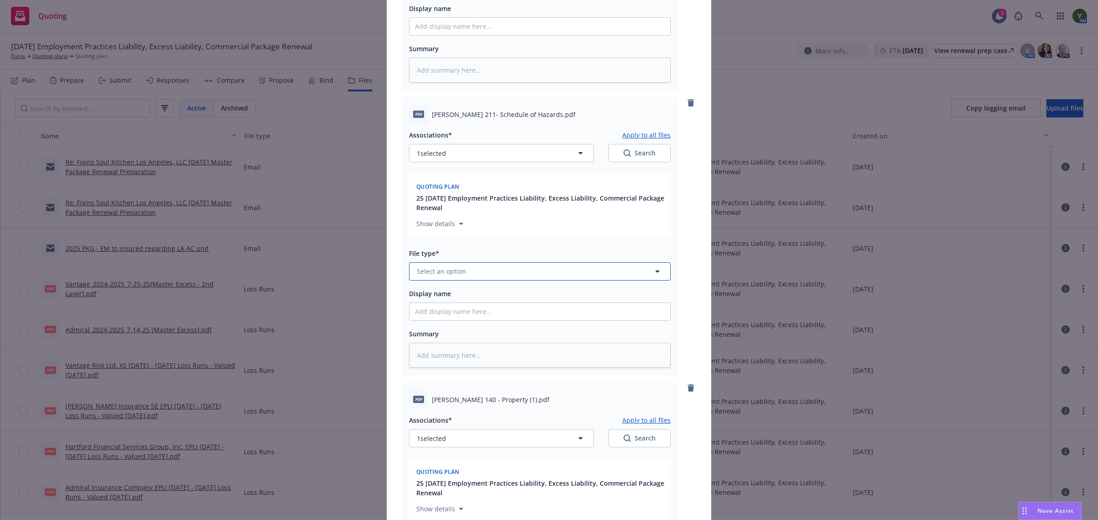
click at [491, 274] on button "Select an option" at bounding box center [540, 271] width 262 height 18
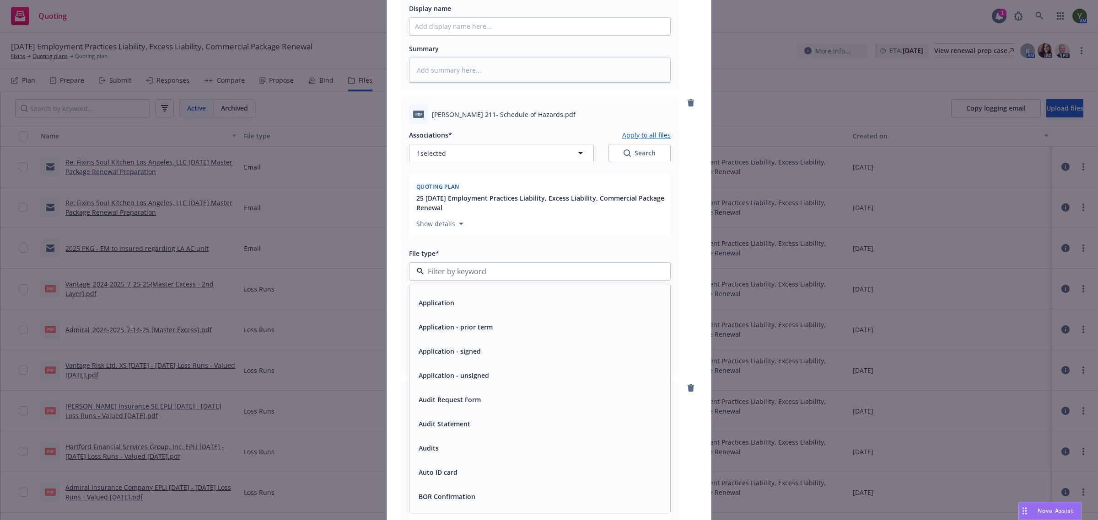
scroll to position [152, 0]
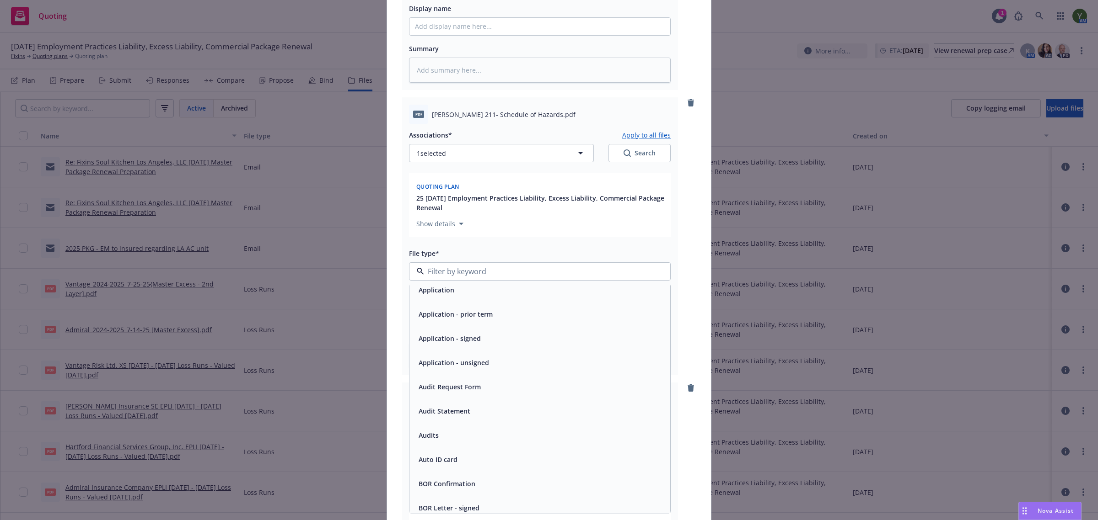
click at [467, 359] on span "Application - unsigned" at bounding box center [453, 363] width 70 height 10
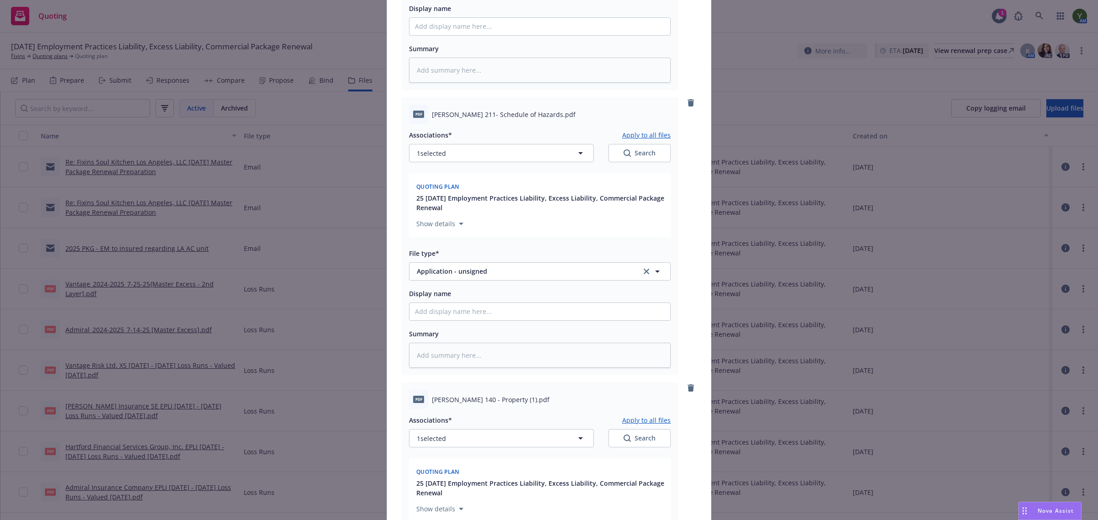
click at [683, 278] on div "pdf ACORD 211- Schedule of Hazards.pdf Associations* Apply to all files 1 selec…" at bounding box center [549, 236] width 295 height 278
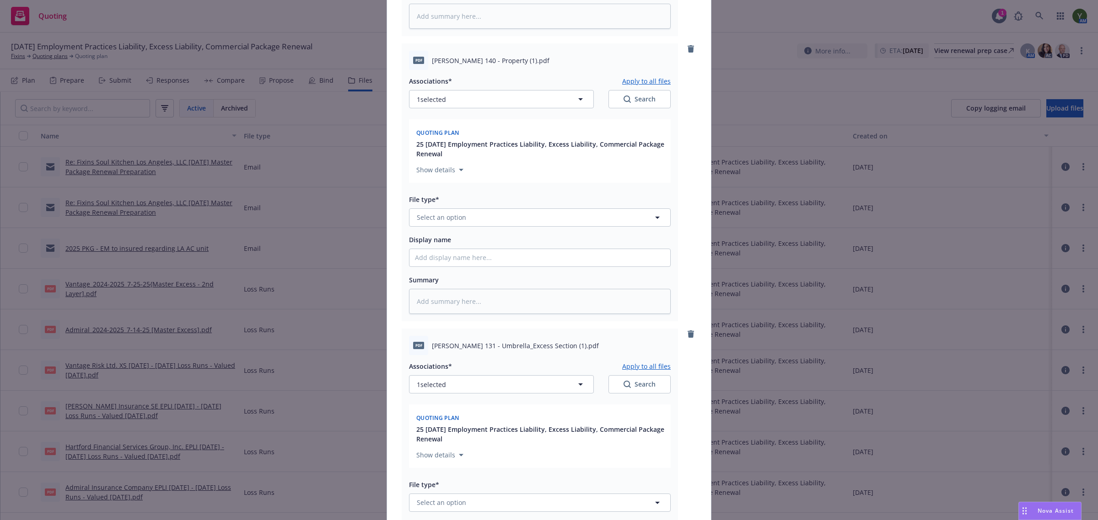
scroll to position [686, 0]
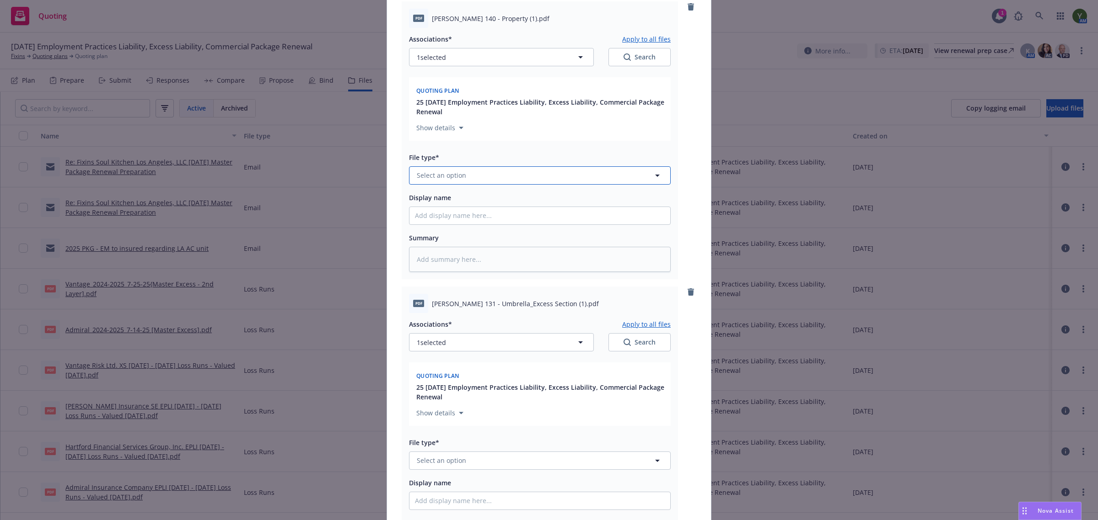
click at [432, 179] on span "Select an option" at bounding box center [441, 176] width 49 height 10
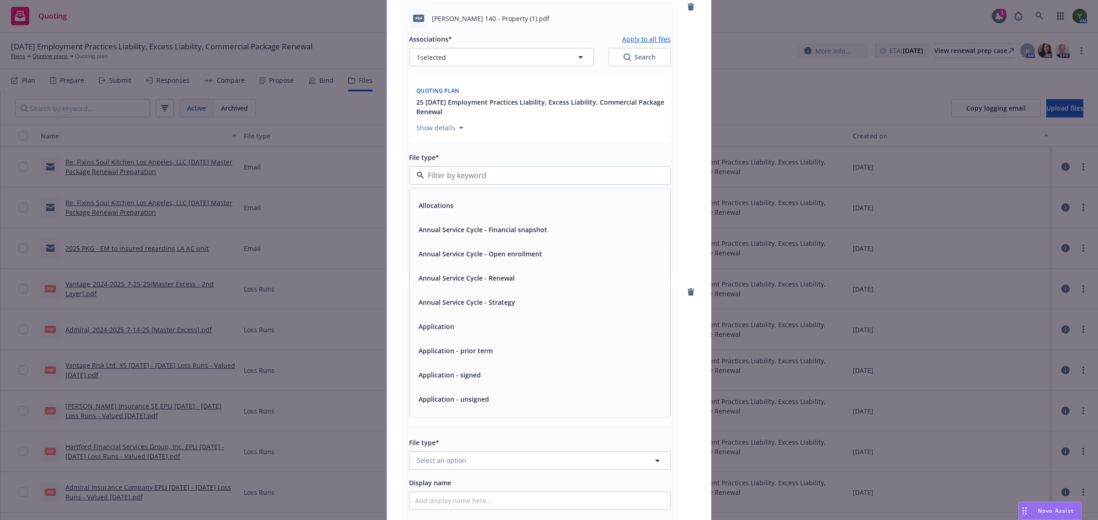
scroll to position [38, 0]
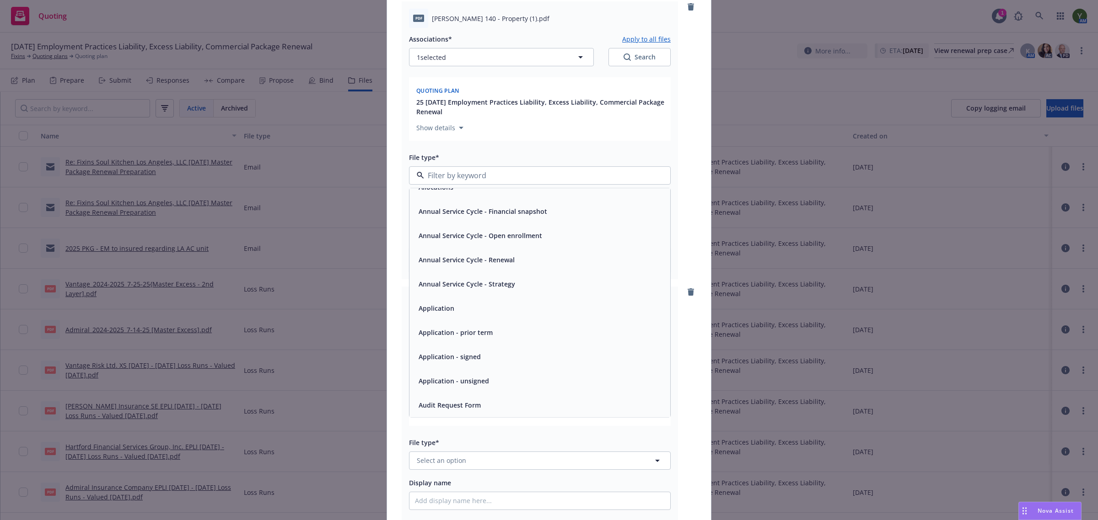
click at [445, 378] on span "Application - unsigned" at bounding box center [453, 381] width 70 height 10
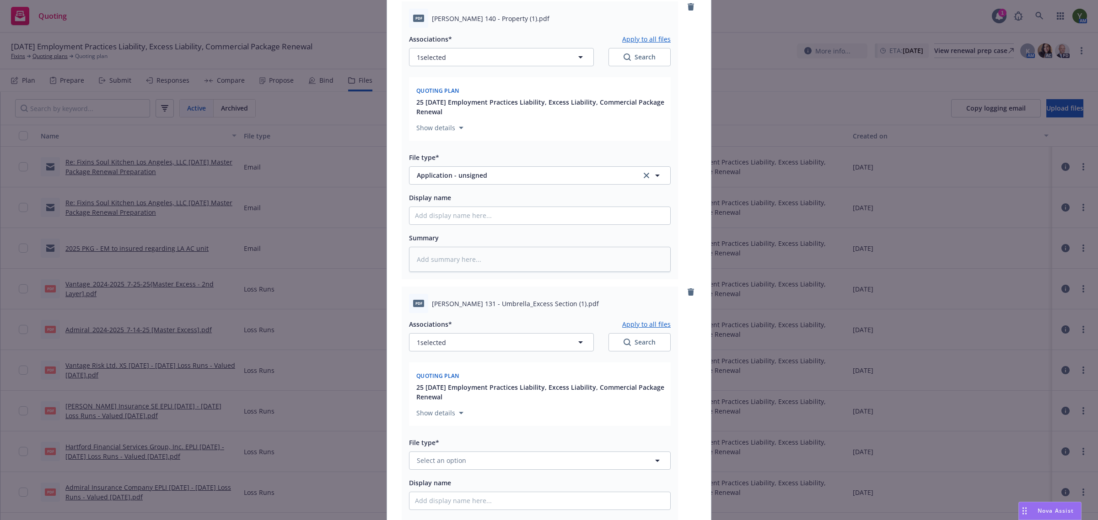
click at [701, 391] on div "pdf ACORD 140- Property Section.pdf Associations* Apply to all files 1 selected…" at bounding box center [549, 300] width 324 height 1768
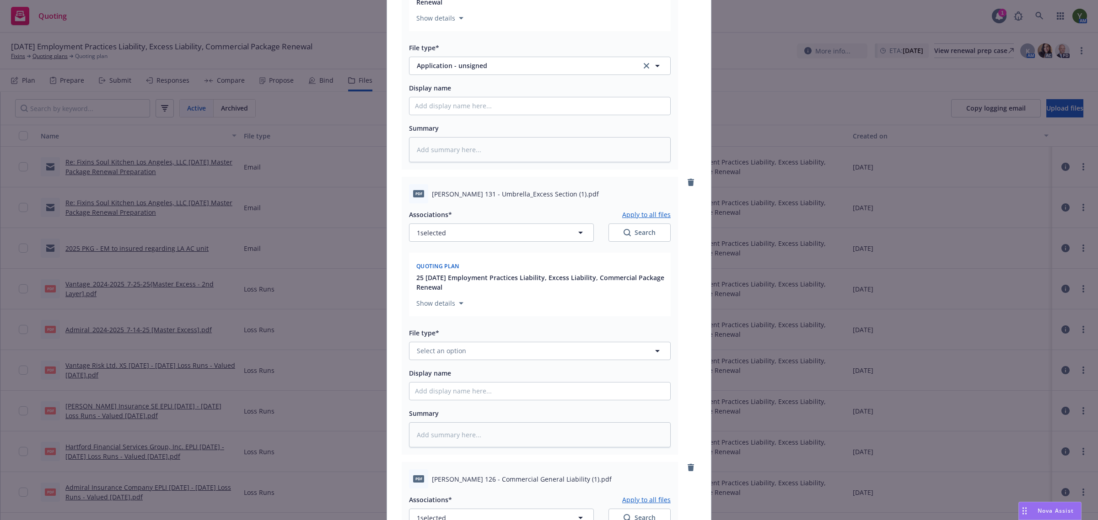
scroll to position [876, 0]
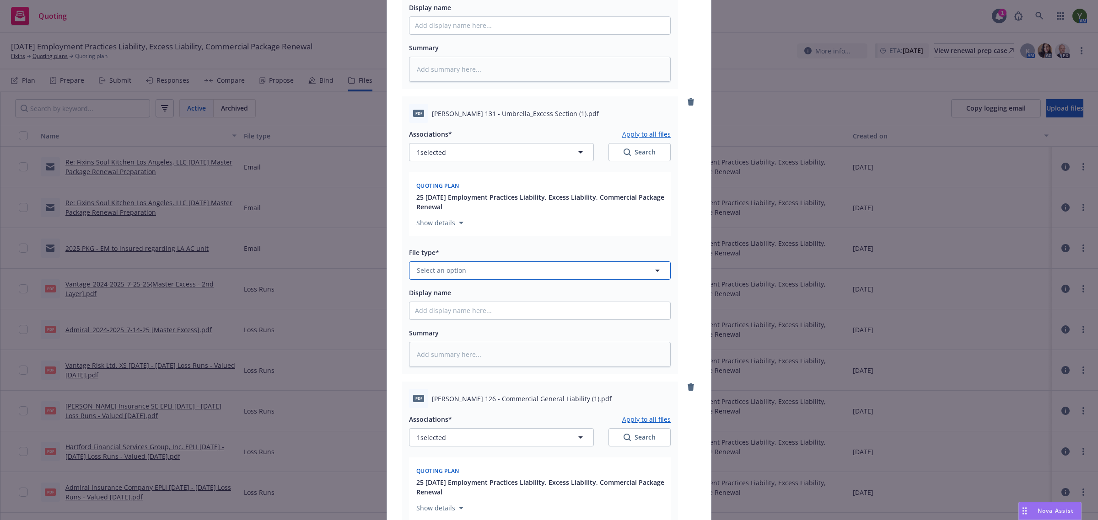
click at [442, 266] on span "Select an option" at bounding box center [441, 271] width 49 height 10
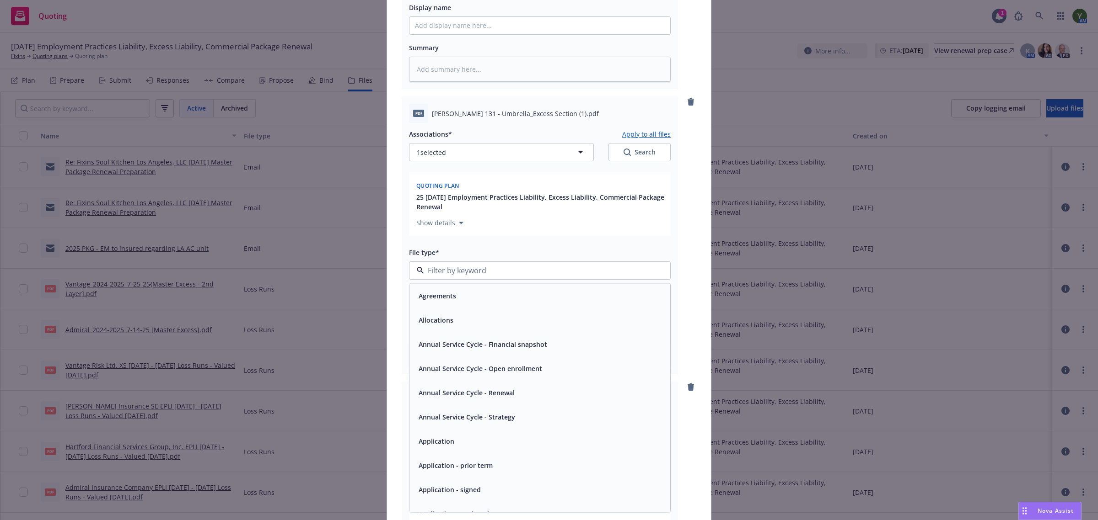
scroll to position [38, 0]
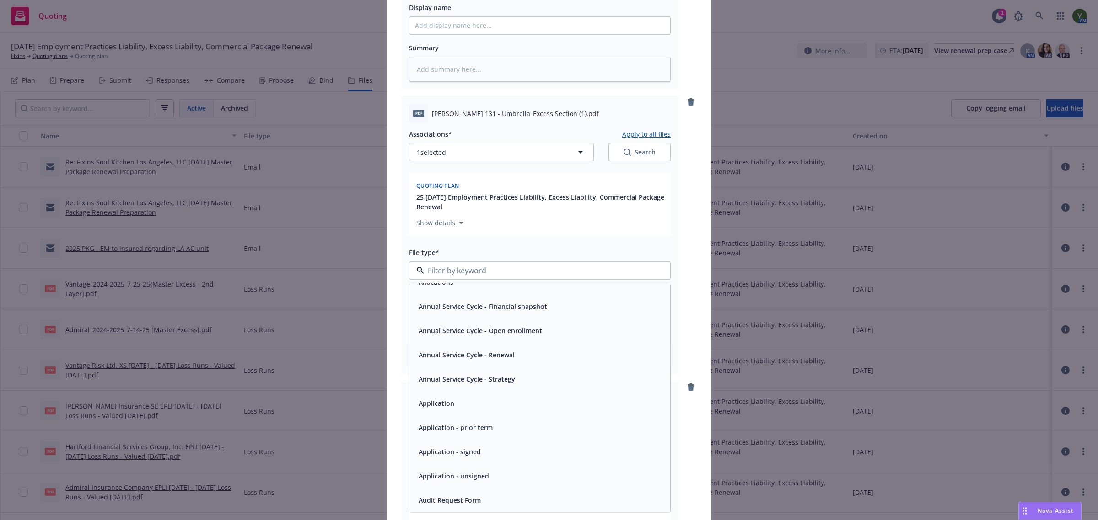
click at [443, 482] on div "Application - unsigned" at bounding box center [453, 475] width 76 height 13
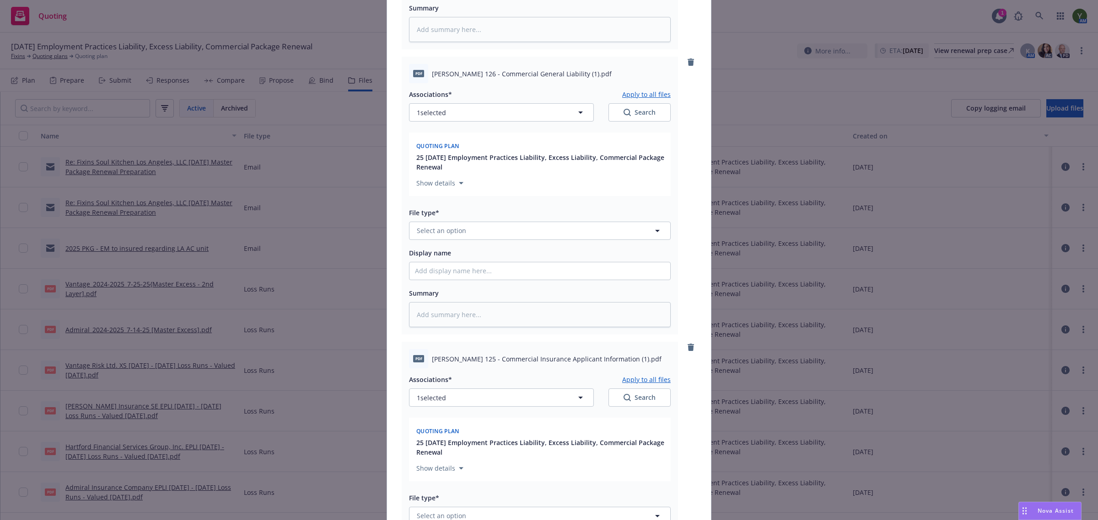
scroll to position [1219, 0]
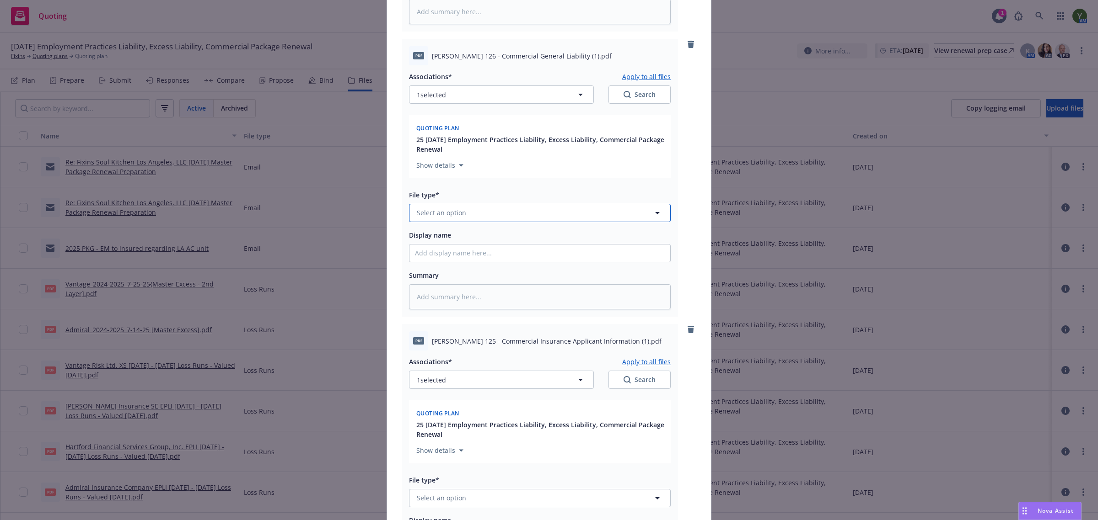
click at [495, 214] on button "Select an option" at bounding box center [540, 213] width 262 height 18
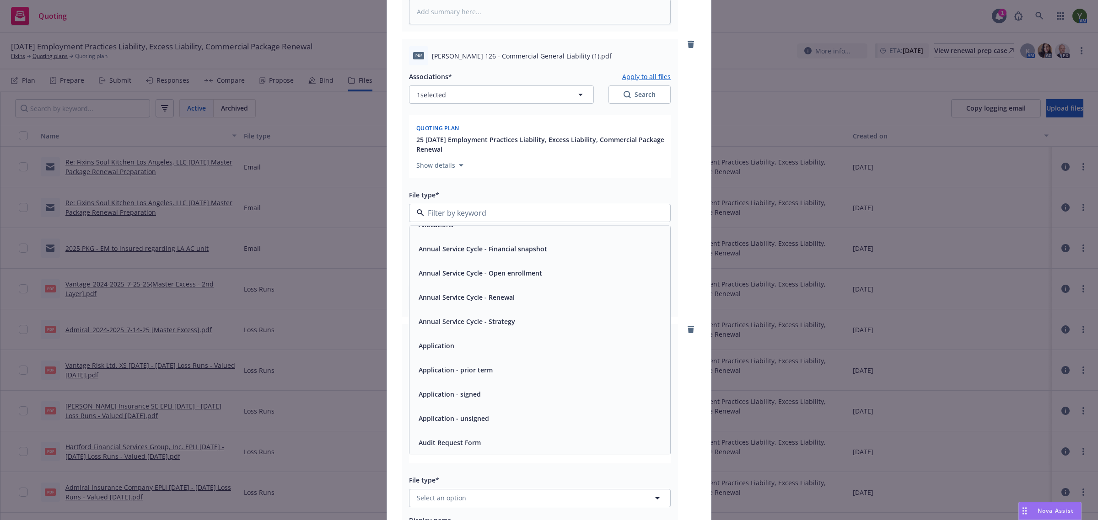
click at [460, 418] on span "Application - unsigned" at bounding box center [453, 418] width 70 height 10
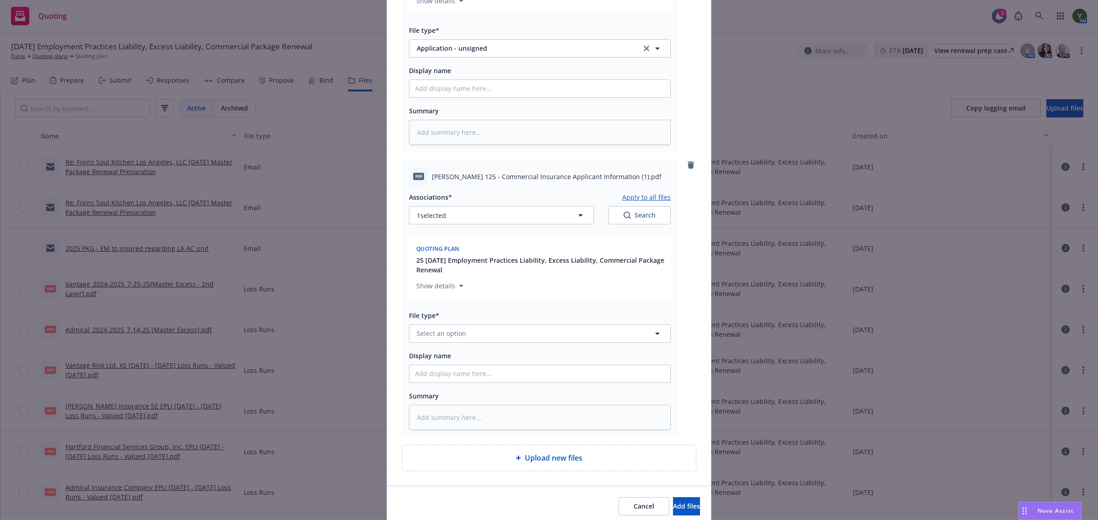
scroll to position [1410, 0]
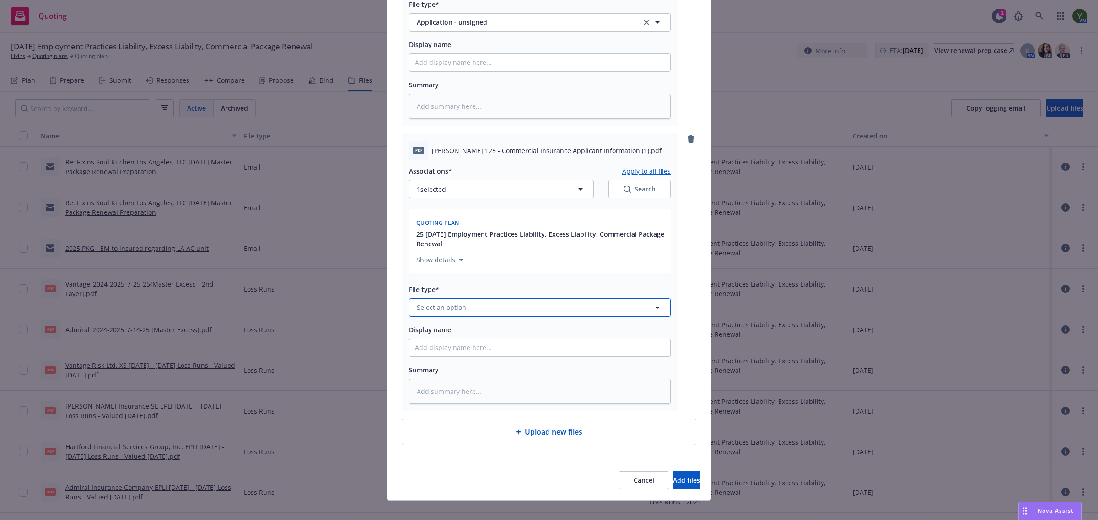
click at [453, 310] on span "Select an option" at bounding box center [441, 308] width 49 height 10
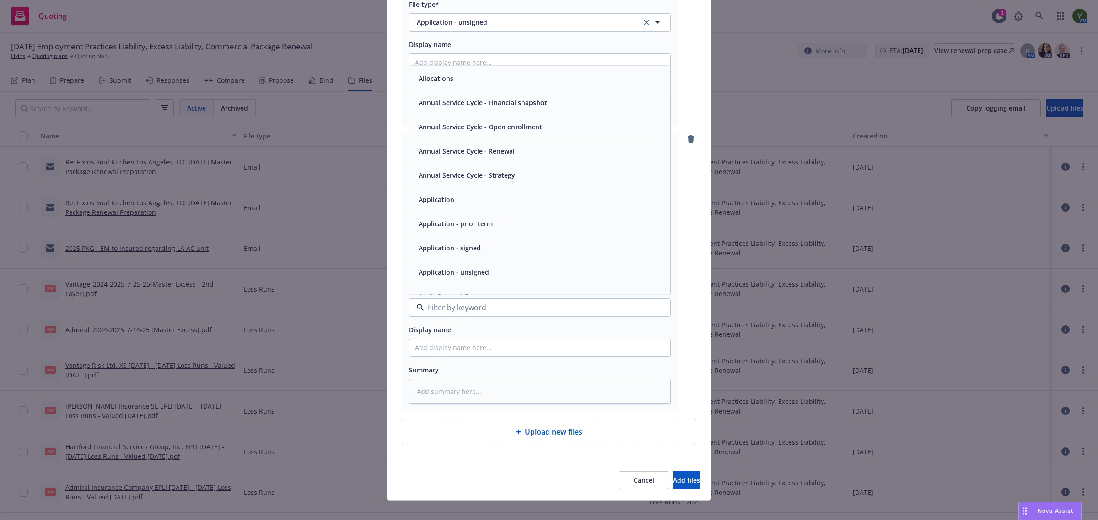
scroll to position [38, 0]
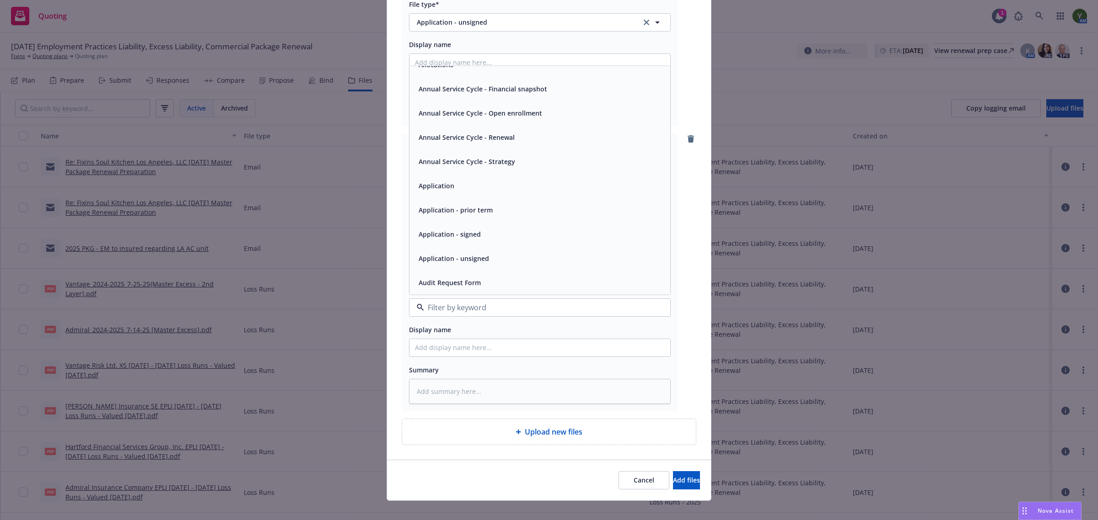
click at [476, 261] on span "Application - unsigned" at bounding box center [453, 258] width 70 height 10
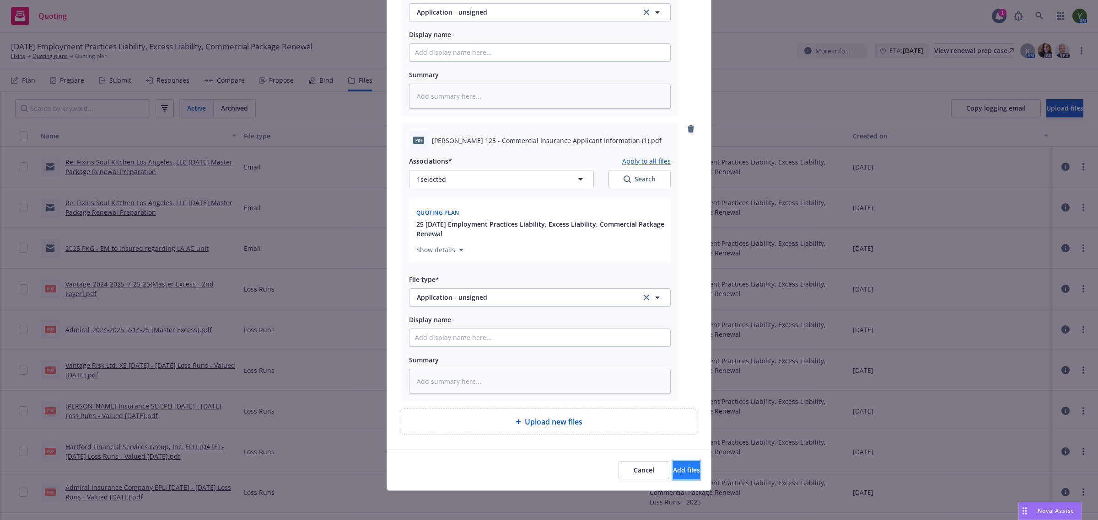
click at [673, 474] on span "Add files" at bounding box center [686, 470] width 27 height 9
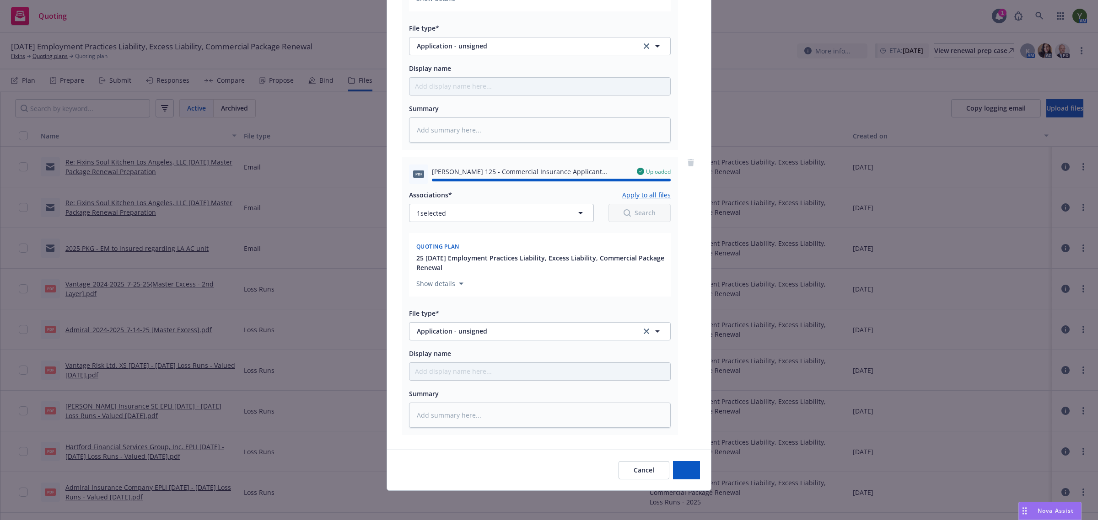
type textarea "x"
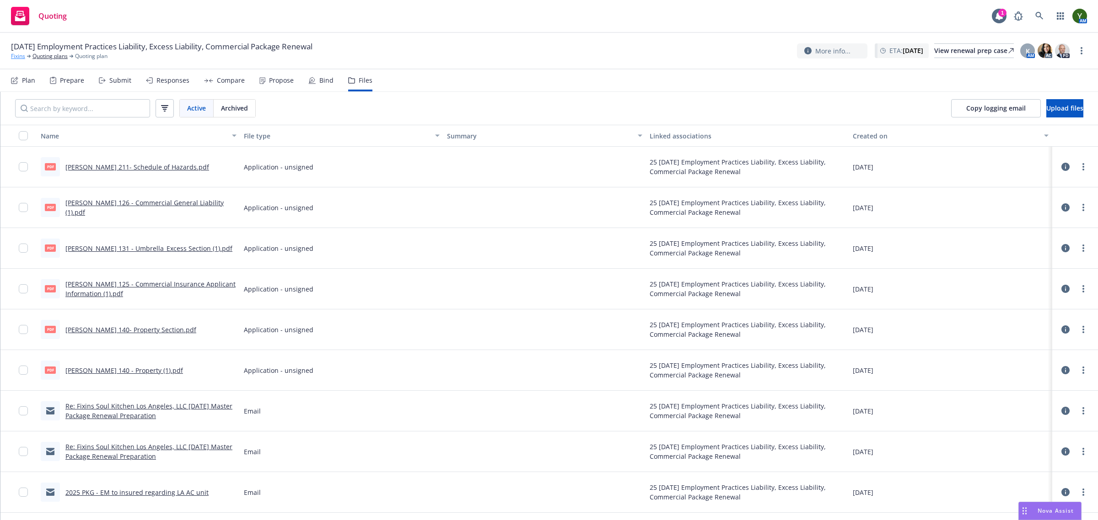
click at [17, 55] on link "Fixins" at bounding box center [18, 56] width 14 height 8
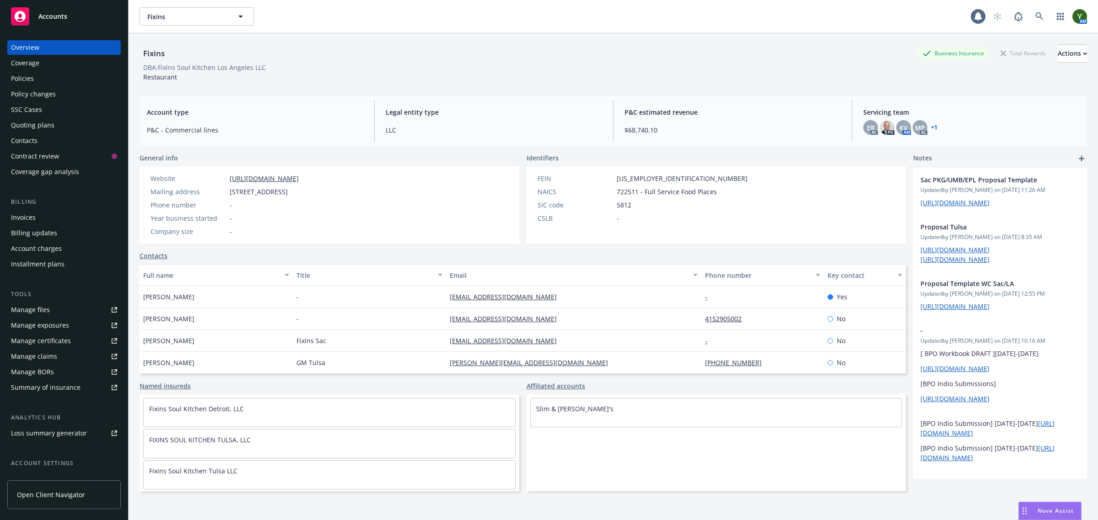
click at [32, 69] on div "Coverage" at bounding box center [25, 63] width 28 height 15
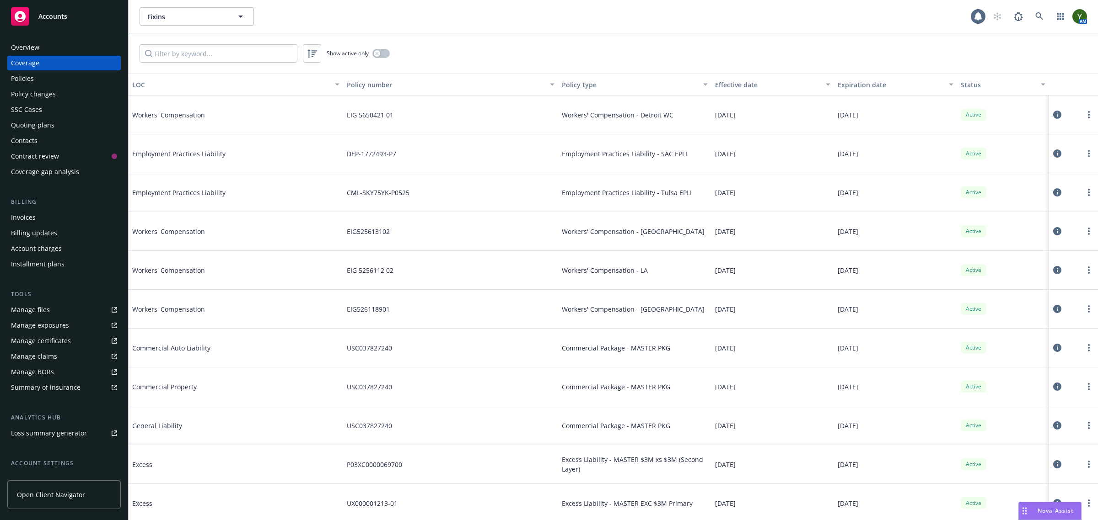
click at [32, 74] on div "Policies" at bounding box center [22, 78] width 23 height 15
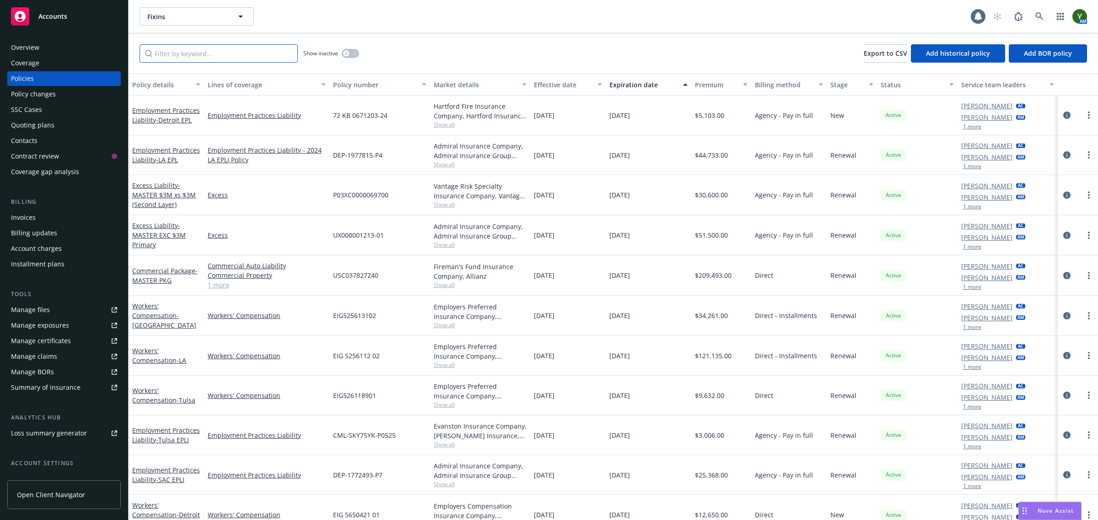
click at [189, 47] on input "Filter by keyword..." at bounding box center [218, 53] width 158 height 18
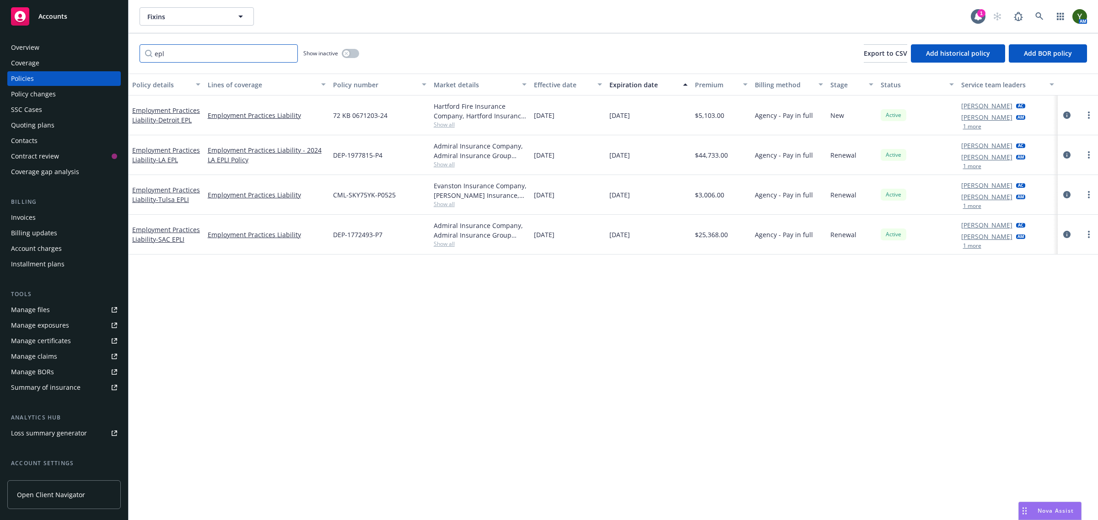
type input "epl"
click at [359, 150] on div "DEP-1977815-P4" at bounding box center [379, 155] width 101 height 40
copy span "DEP-1977815-P4"
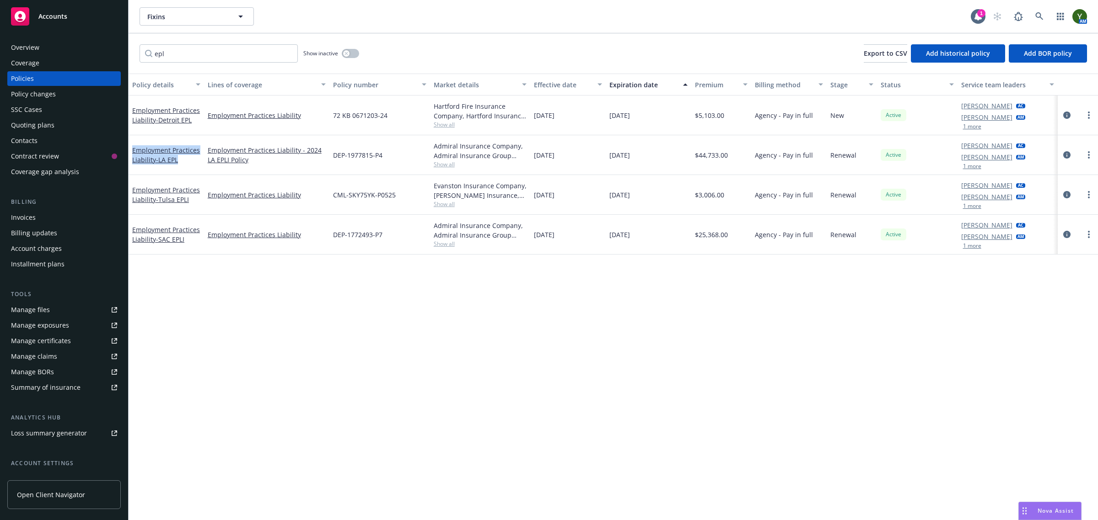
drag, startPoint x: 188, startPoint y: 163, endPoint x: 131, endPoint y: 149, distance: 58.5
click at [131, 149] on div "Employment Practices Liability - LA EPL" at bounding box center [166, 155] width 75 height 40
copy link "Employment Practices Liability - LA EPL"
click at [353, 154] on span "DEP-1977815-P4" at bounding box center [357, 155] width 49 height 10
click at [353, 155] on span "DEP-1977815-P4" at bounding box center [357, 155] width 49 height 10
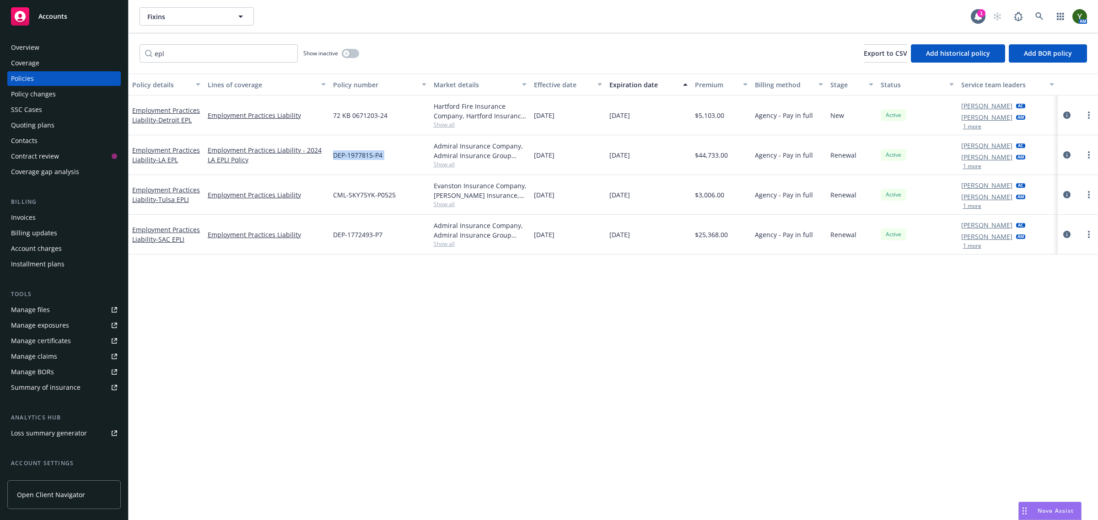
click at [353, 155] on span "DEP-1977815-P4" at bounding box center [357, 155] width 49 height 10
copy span "DEP-1977815-P4"
click at [1064, 154] on icon "circleInformation" at bounding box center [1066, 154] width 7 height 7
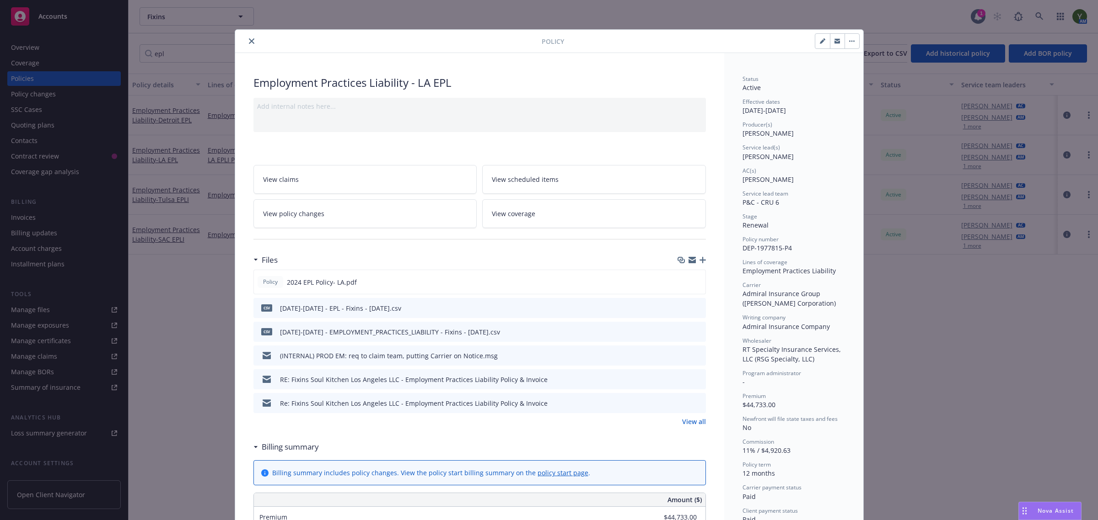
click at [246, 43] on button "close" at bounding box center [251, 41] width 11 height 11
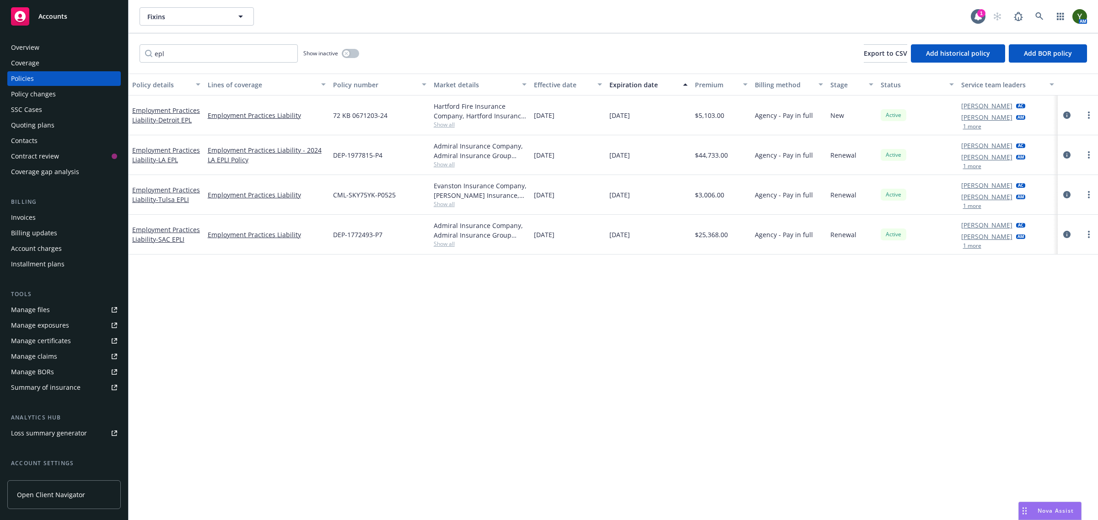
click at [348, 382] on div "Policy details Lines of coverage Policy number Market details Effective date Ex…" at bounding box center [613, 297] width 969 height 447
click at [1039, 16] on icon at bounding box center [1039, 16] width 8 height 8
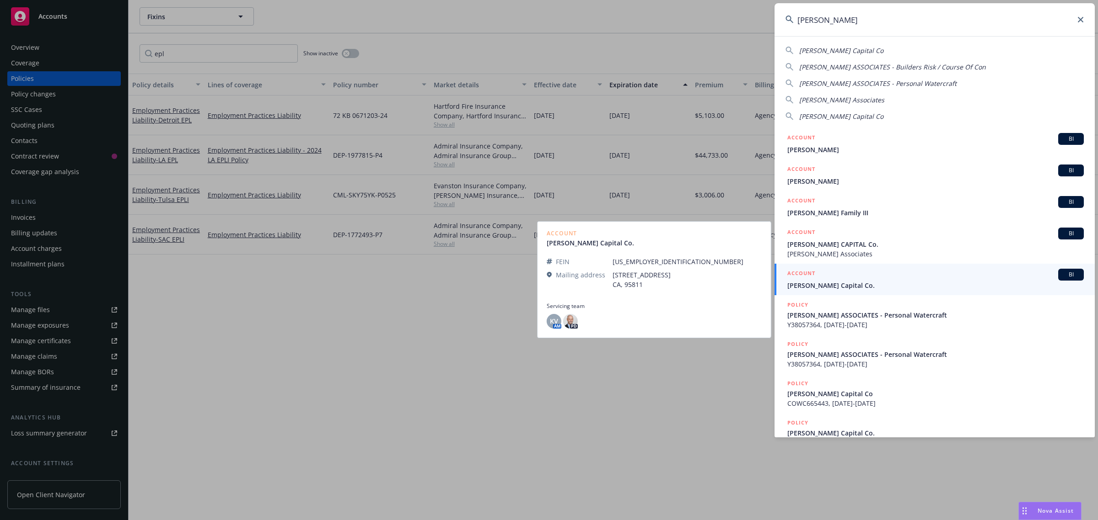
type input "cordano"
click at [842, 275] on div "ACCOUNT BI" at bounding box center [935, 275] width 296 height 12
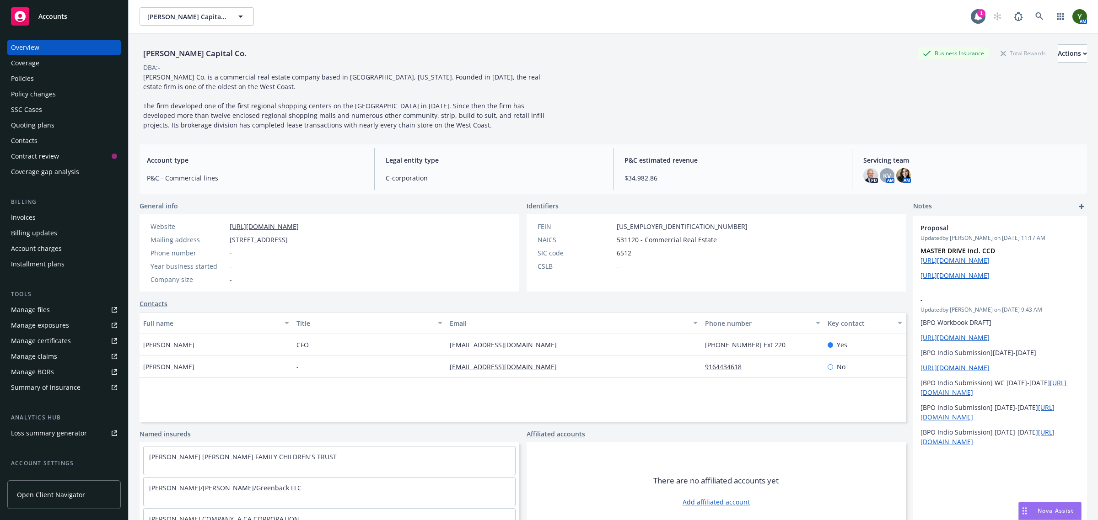
click at [61, 123] on div "Quoting plans" at bounding box center [64, 125] width 106 height 15
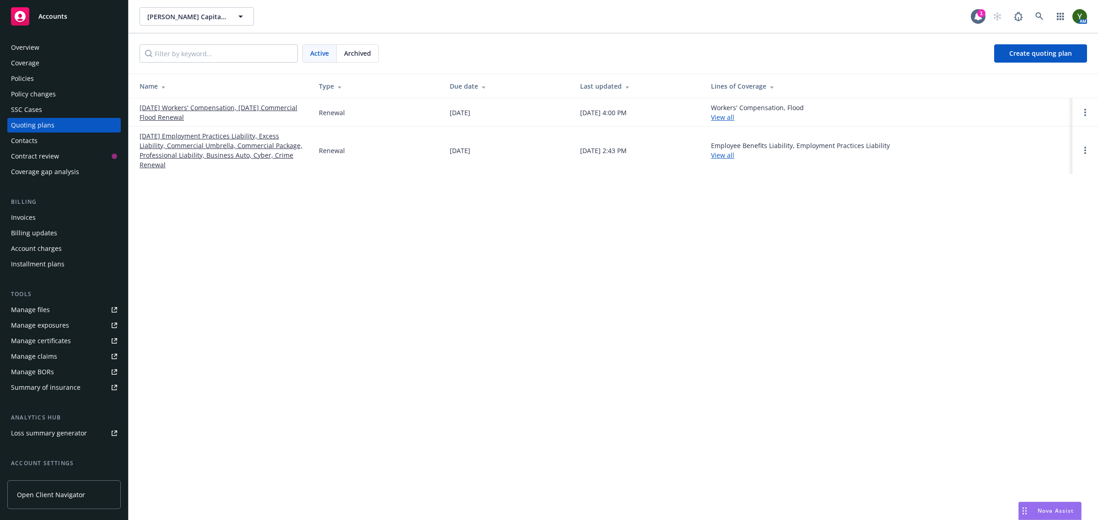
click at [219, 149] on link "[DATE] Employment Practices Liability, Excess Liability, Commercial Umbrella, C…" at bounding box center [221, 150] width 165 height 38
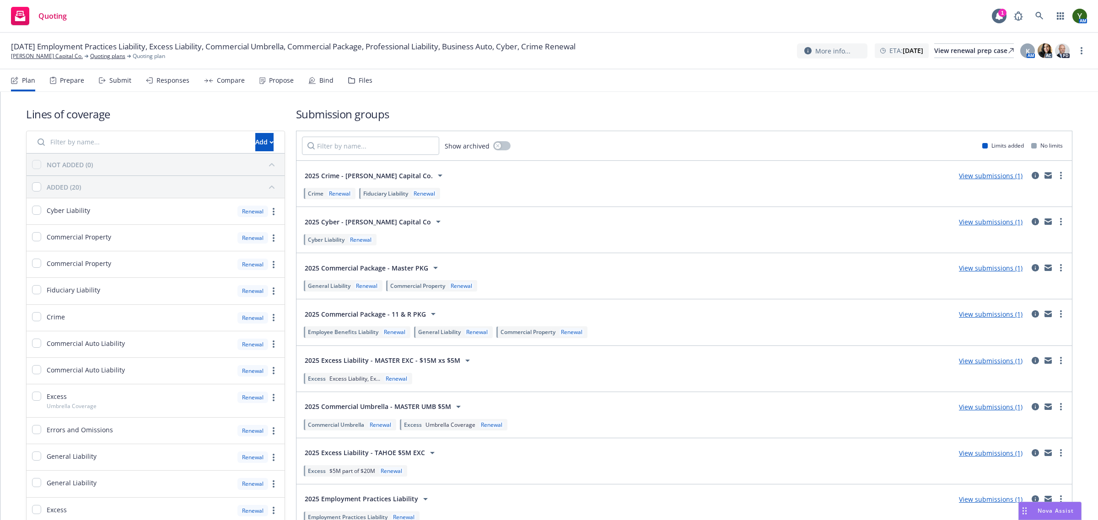
click at [348, 81] on icon at bounding box center [351, 80] width 7 height 6
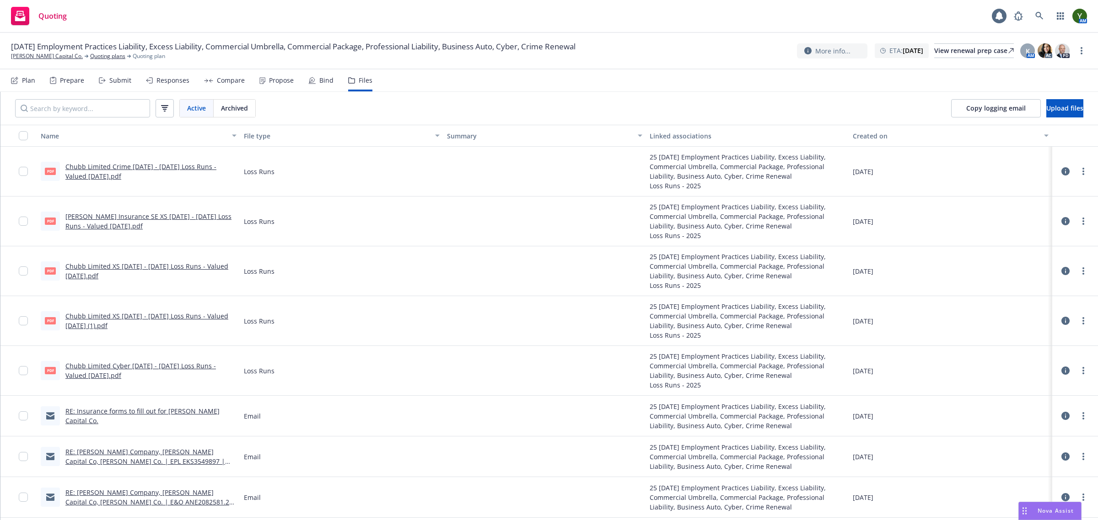
click at [104, 81] on icon at bounding box center [102, 80] width 7 height 6
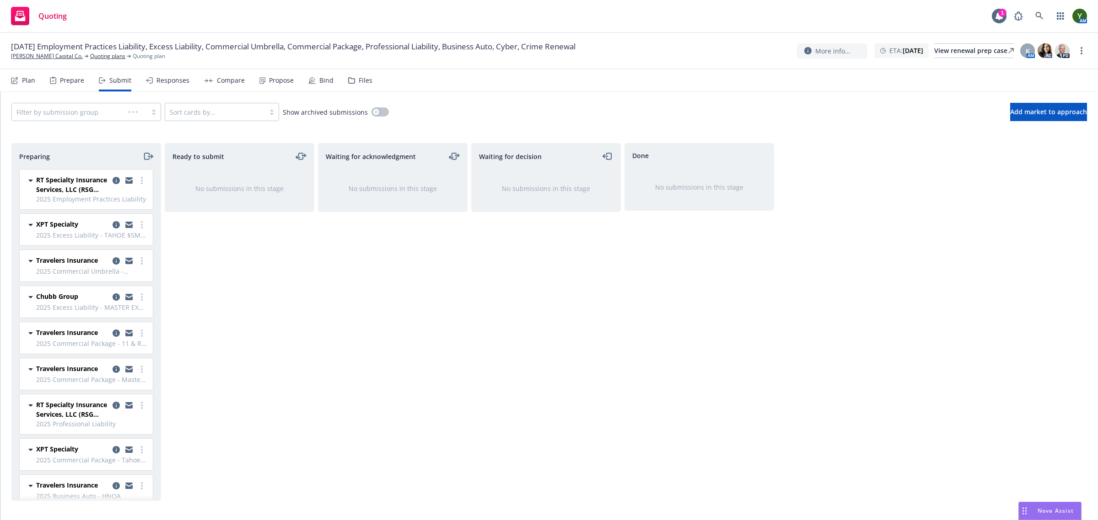
click at [74, 84] on div "Prepare" at bounding box center [72, 80] width 24 height 7
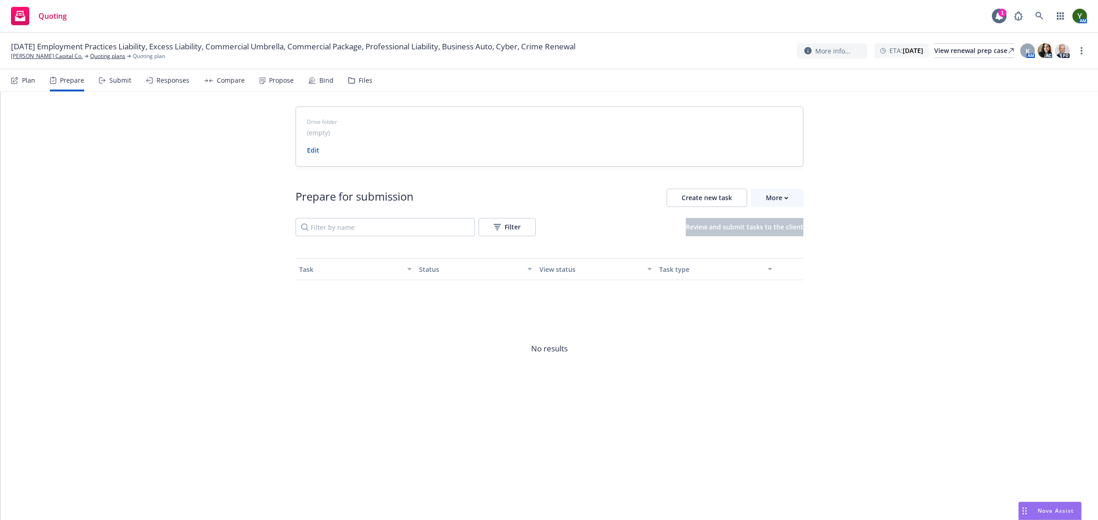
click at [108, 85] on div "Submit" at bounding box center [115, 81] width 32 height 22
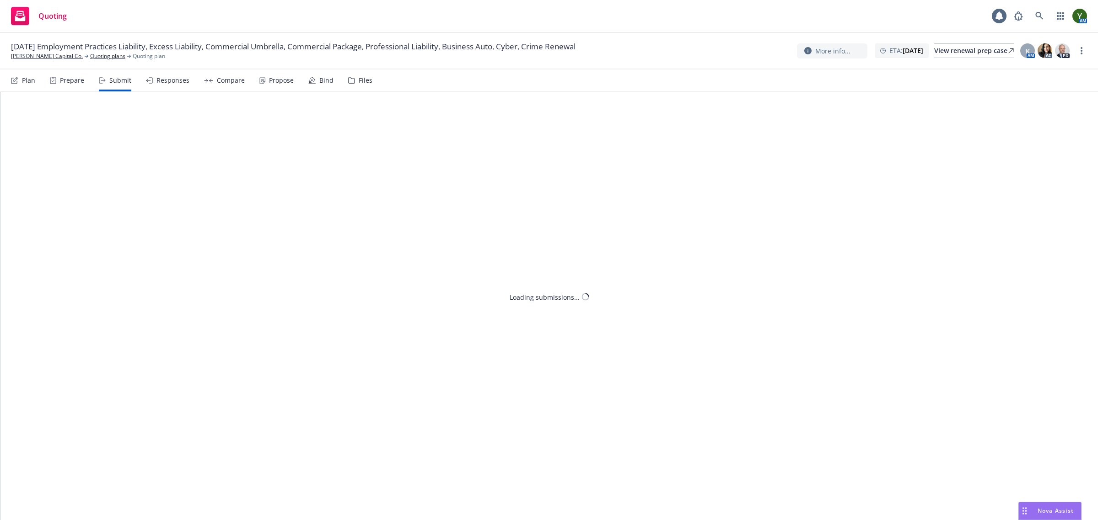
click at [28, 77] on div "Plan" at bounding box center [28, 80] width 13 height 7
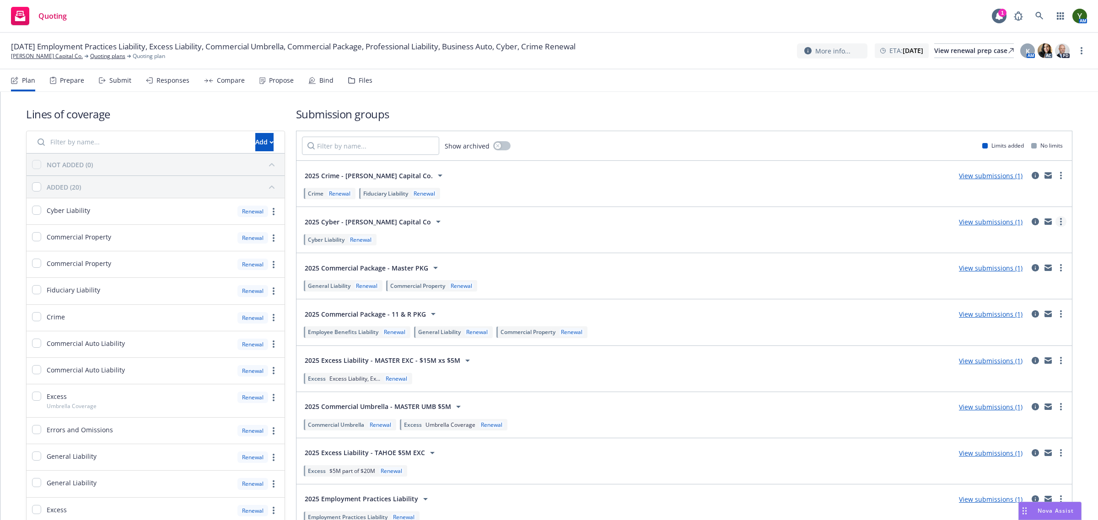
click at [1060, 220] on circle "more" at bounding box center [1061, 219] width 2 height 2
click at [453, 88] on nav "Plan Prepare Submit Responses Compare Propose Bind Files" at bounding box center [549, 81] width 1076 height 22
click at [81, 78] on div "Prepare" at bounding box center [72, 80] width 24 height 7
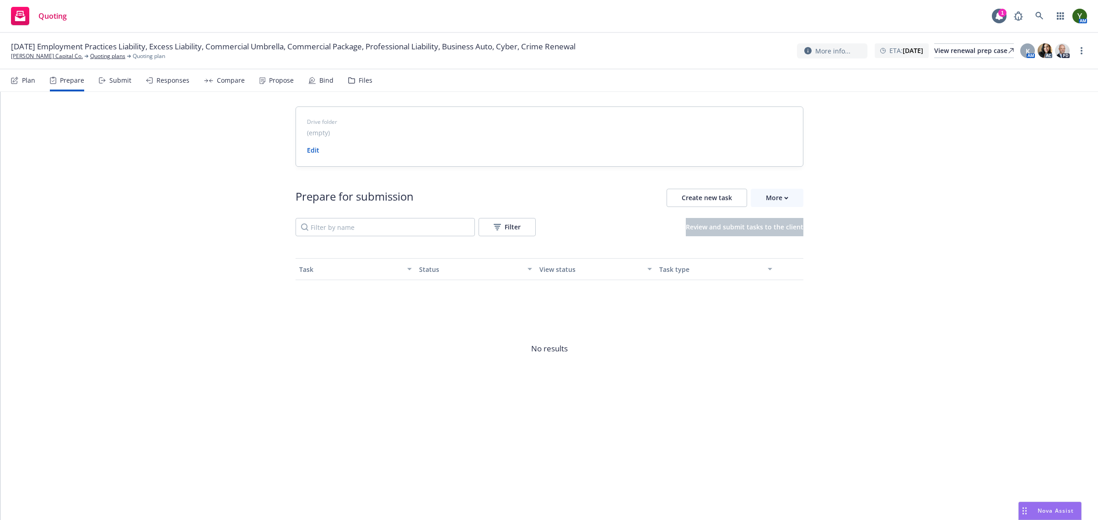
drag, startPoint x: 136, startPoint y: 76, endPoint x: 129, endPoint y: 76, distance: 7.8
click at [136, 76] on div "Plan Prepare Submit Responses Compare Propose Bind Files" at bounding box center [191, 81] width 361 height 22
click at [120, 77] on div "Submit" at bounding box center [120, 80] width 22 height 7
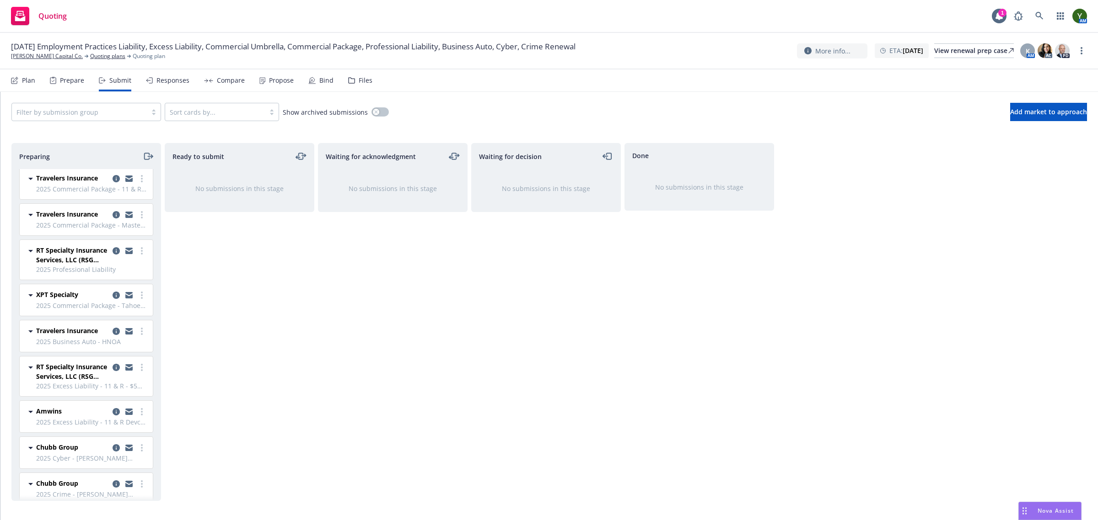
scroll to position [169, 0]
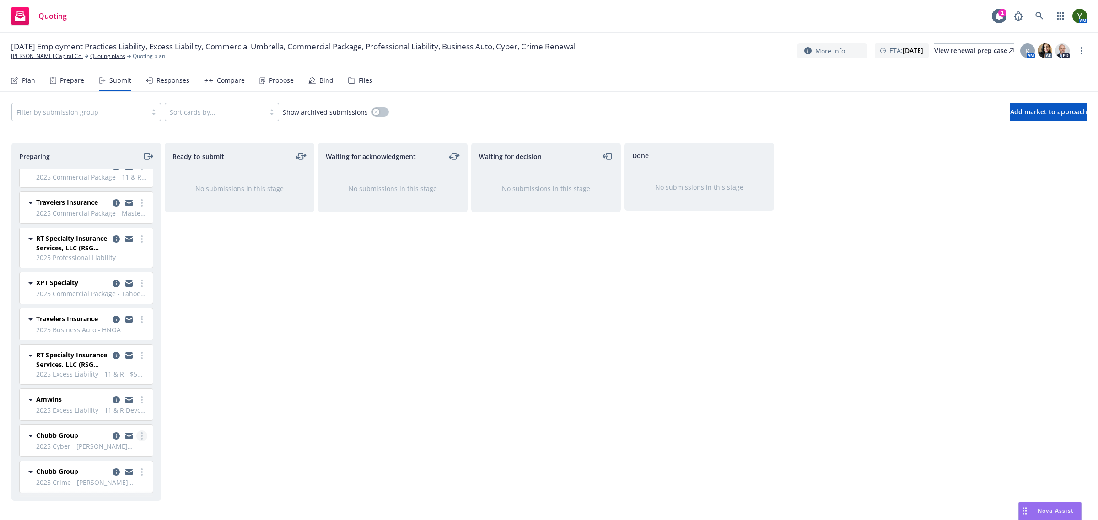
click at [138, 436] on link "more" at bounding box center [141, 436] width 11 height 11
click at [226, 414] on div "Ready to submit No submissions in this stage" at bounding box center [240, 322] width 150 height 358
click at [136, 434] on link "more" at bounding box center [141, 436] width 11 height 11
click at [79, 69] on div "11/15/25 Employment Practices Liability, Excess Liability, Commercial Umbrella,…" at bounding box center [549, 51] width 1098 height 37
click at [75, 72] on div "Prepare" at bounding box center [67, 81] width 34 height 22
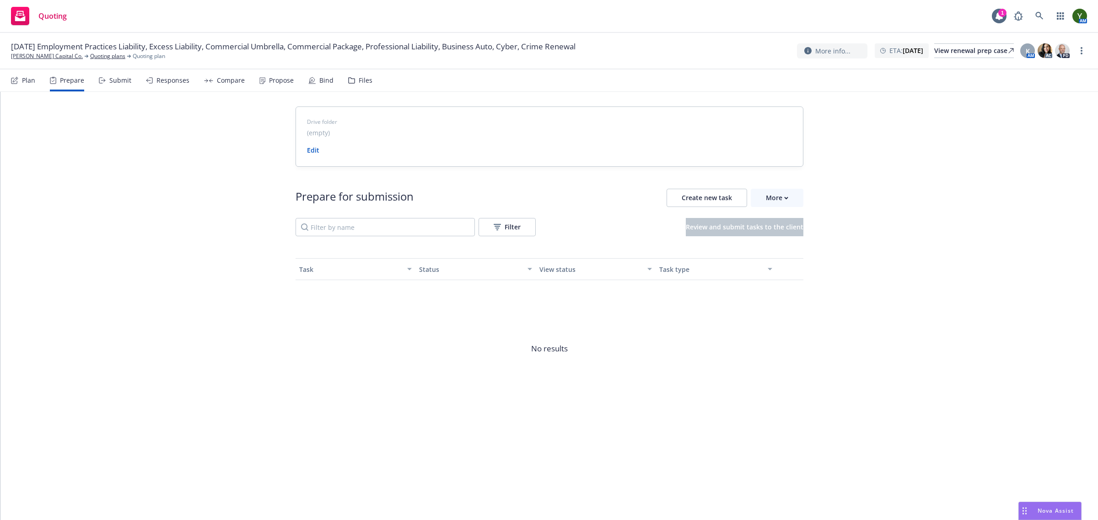
click at [19, 83] on div "Plan" at bounding box center [23, 81] width 24 height 22
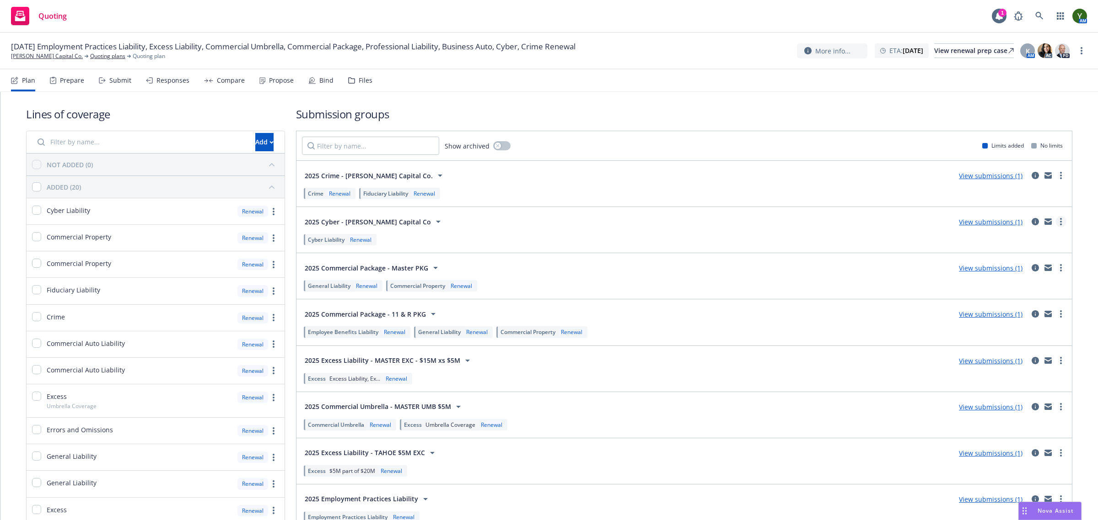
click at [1055, 220] on link "more" at bounding box center [1060, 221] width 11 height 11
click at [433, 220] on icon at bounding box center [438, 221] width 11 height 11
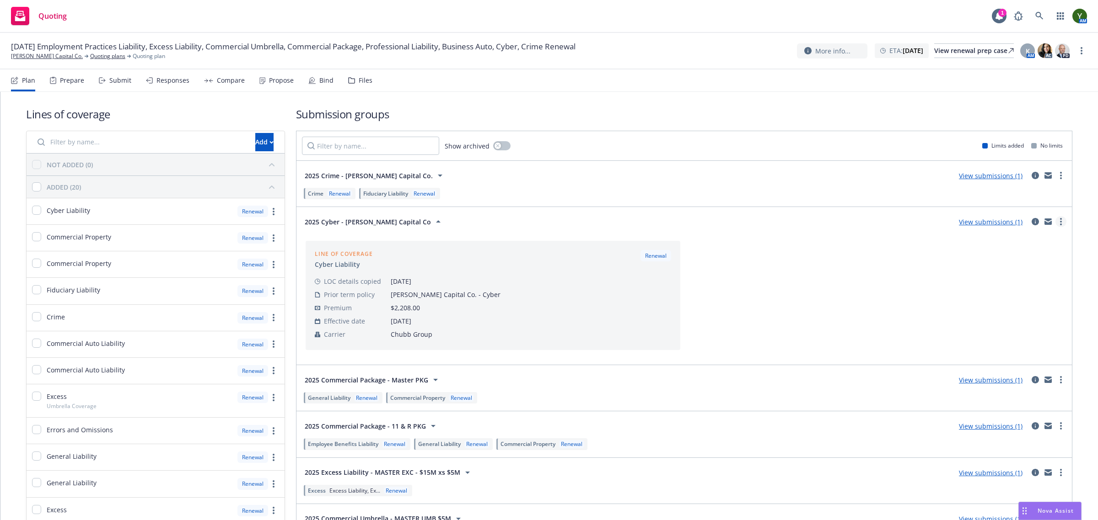
click at [1060, 220] on circle "more" at bounding box center [1061, 219] width 2 height 2
click at [364, 84] on div "Files" at bounding box center [366, 80] width 14 height 7
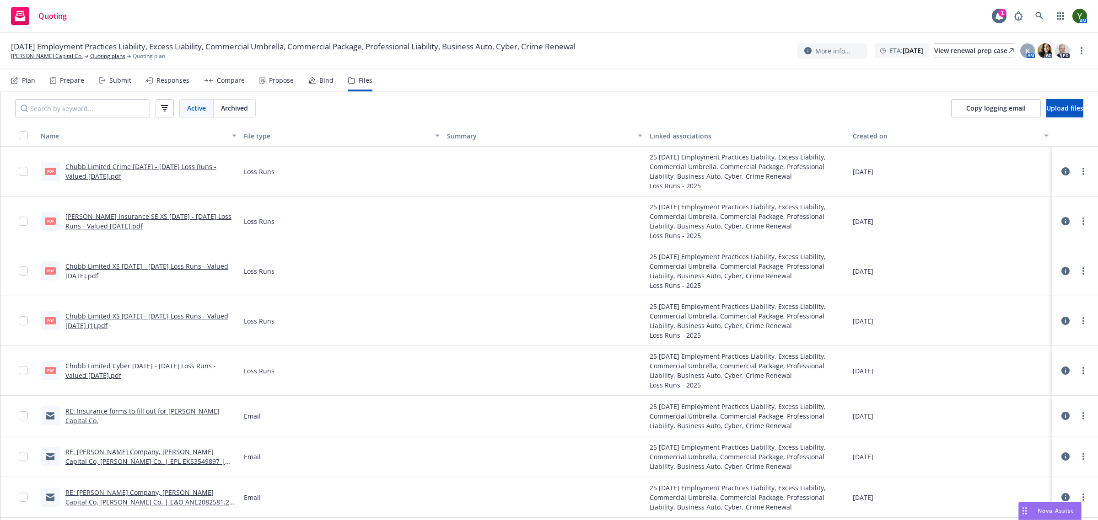
scroll to position [76, 0]
